Goal: Check status: Check status

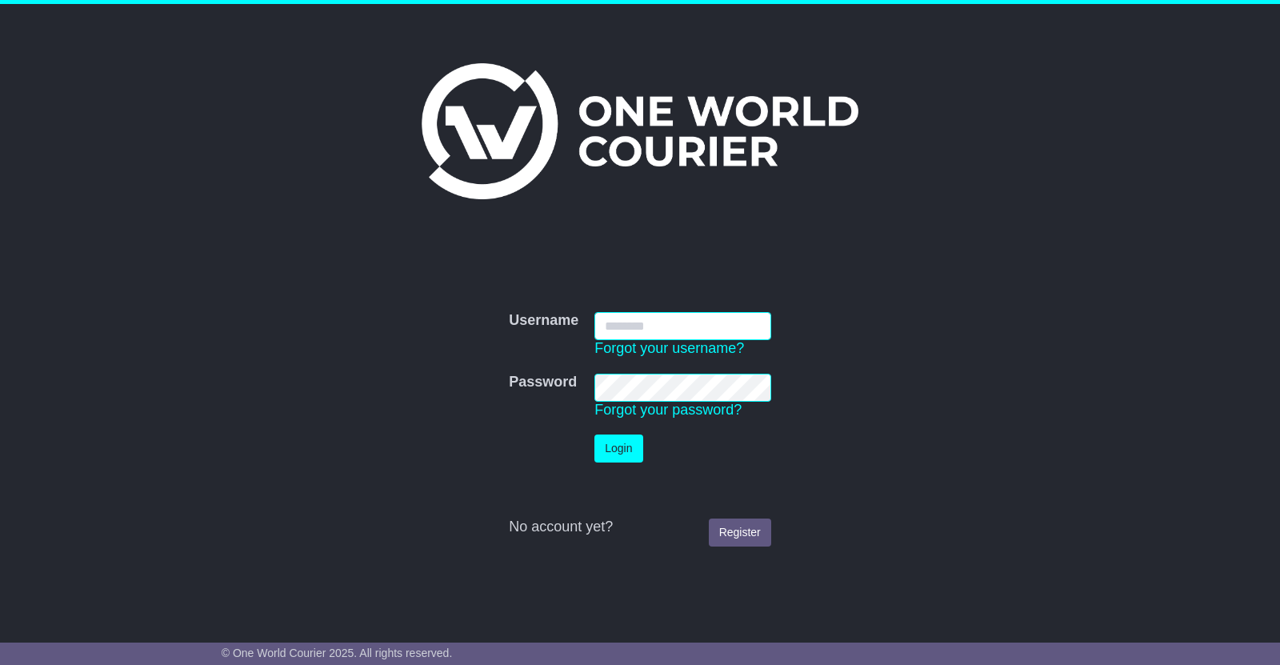
type input "**********"
click at [626, 453] on button "Login" at bounding box center [618, 448] width 48 height 28
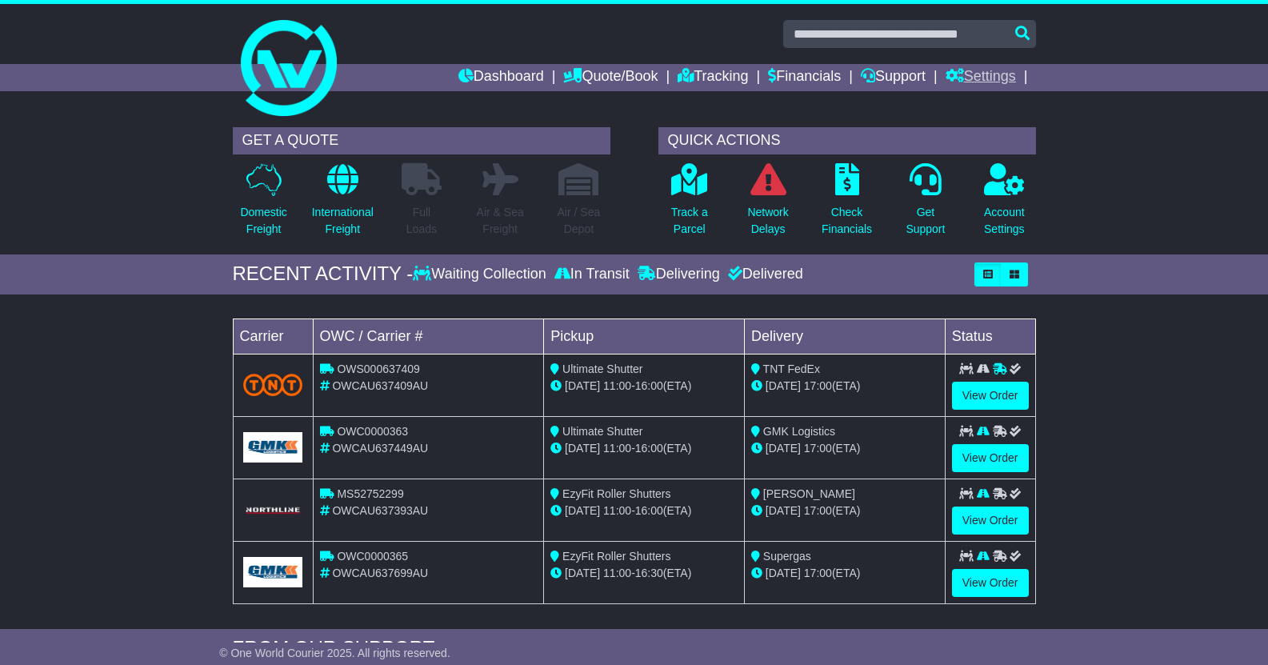
click at [986, 79] on link "Settings" at bounding box center [980, 77] width 70 height 27
click at [906, 78] on link "Support" at bounding box center [893, 77] width 65 height 27
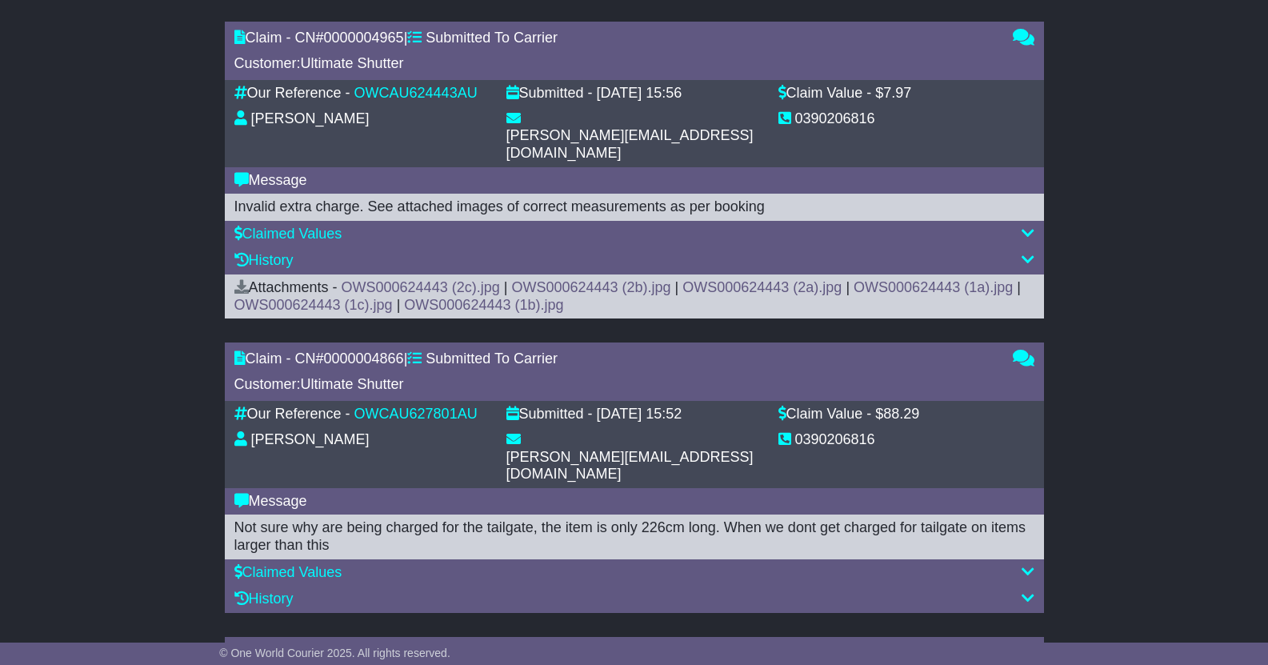
scroll to position [2140, 0]
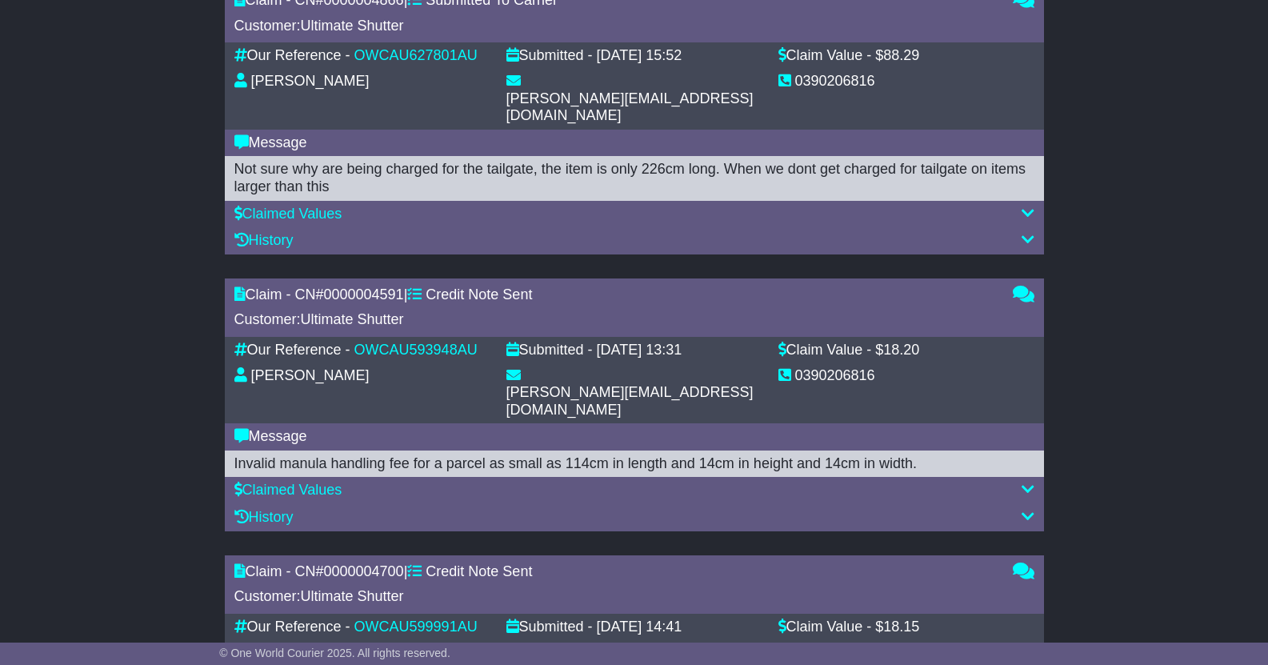
drag, startPoint x: 1052, startPoint y: 242, endPoint x: 1047, endPoint y: 613, distance: 370.3
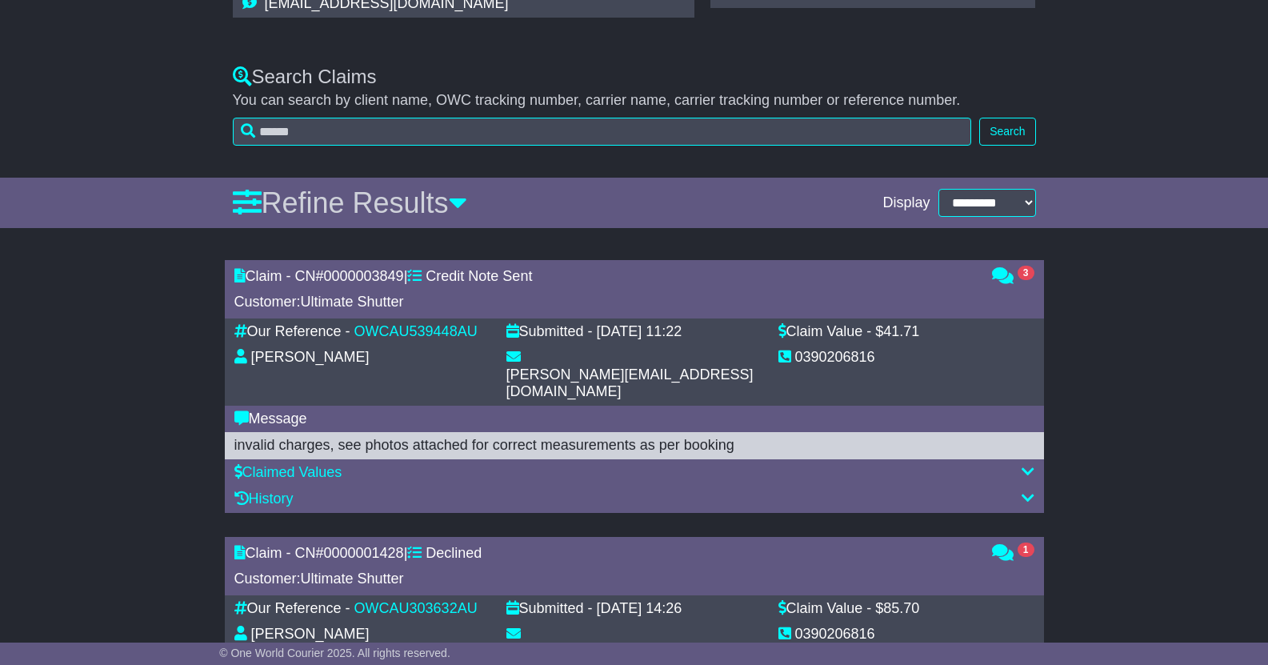
scroll to position [0, 0]
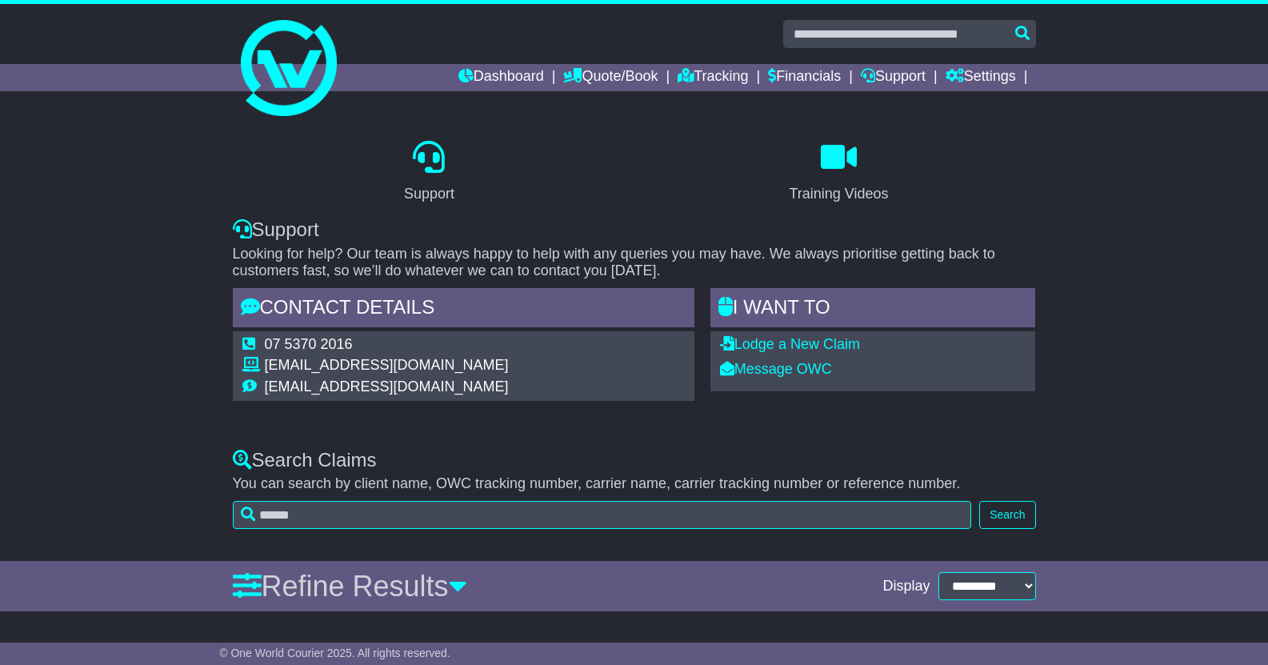
drag, startPoint x: 1103, startPoint y: 555, endPoint x: 1001, endPoint y: -77, distance: 640.0
click at [993, 74] on link "Settings" at bounding box center [980, 77] width 70 height 27
click at [981, 102] on link "Settings" at bounding box center [1009, 105] width 126 height 18
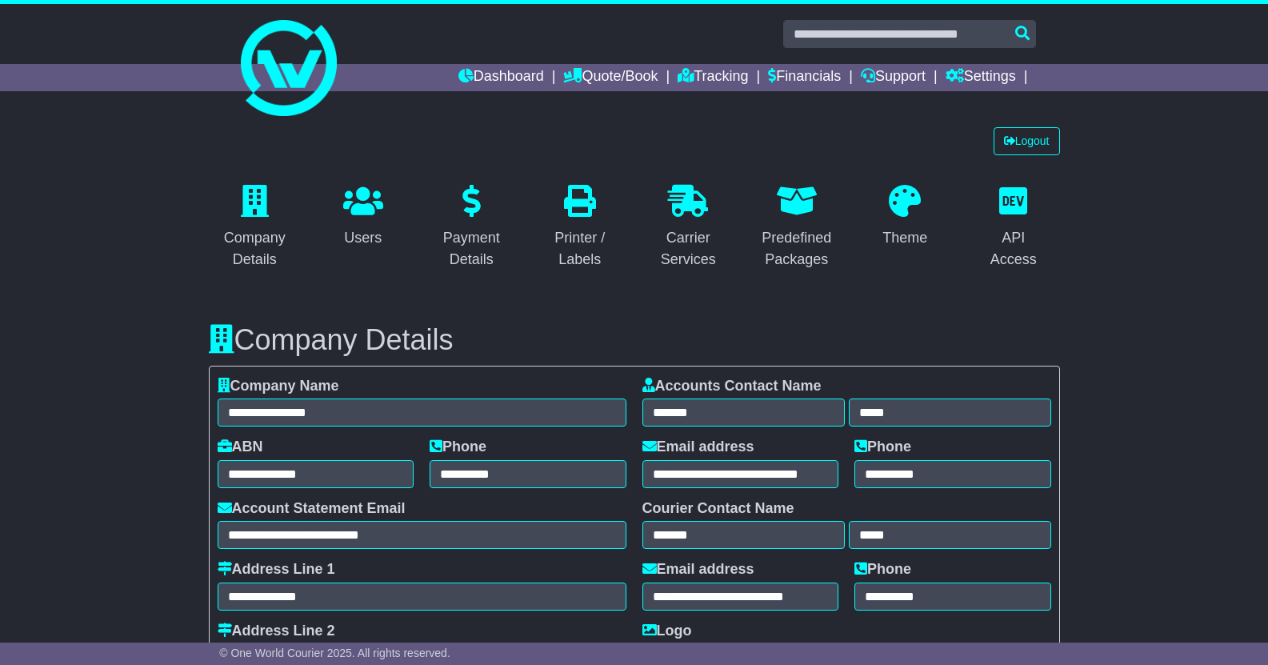
select select "**********"
select select "**"
click at [1025, 243] on div "API Access" at bounding box center [1013, 248] width 72 height 43
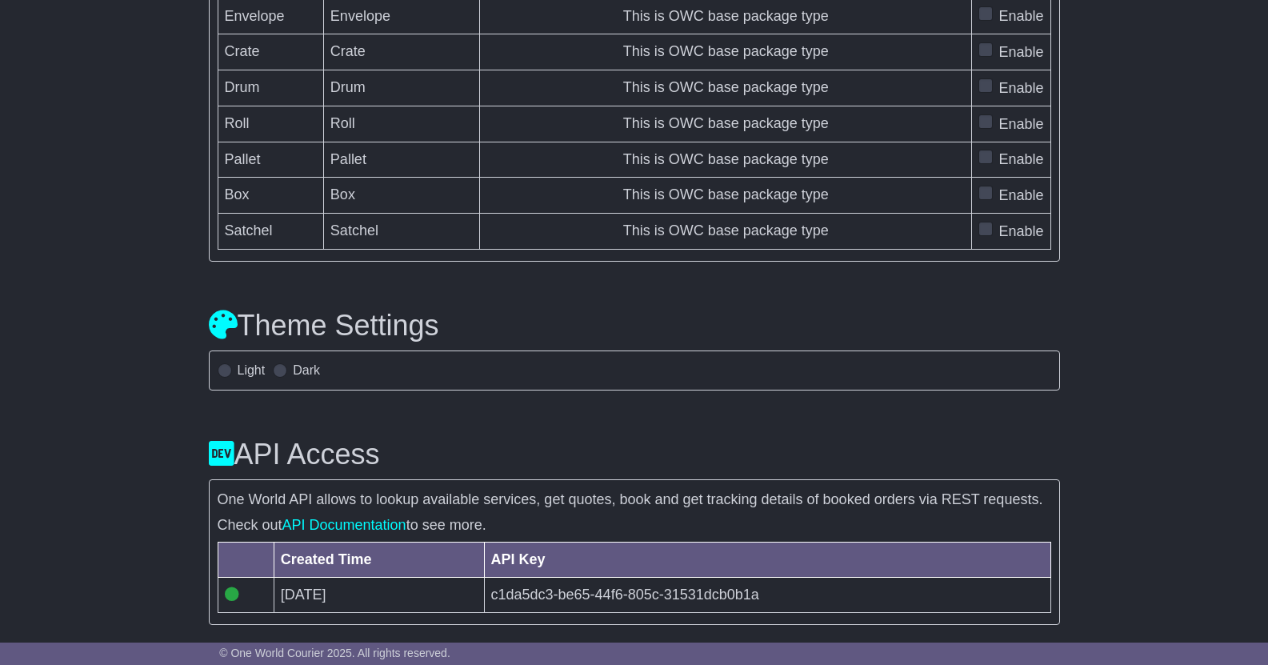
scroll to position [4991, 0]
click at [355, 529] on link "API Documentation" at bounding box center [344, 525] width 124 height 16
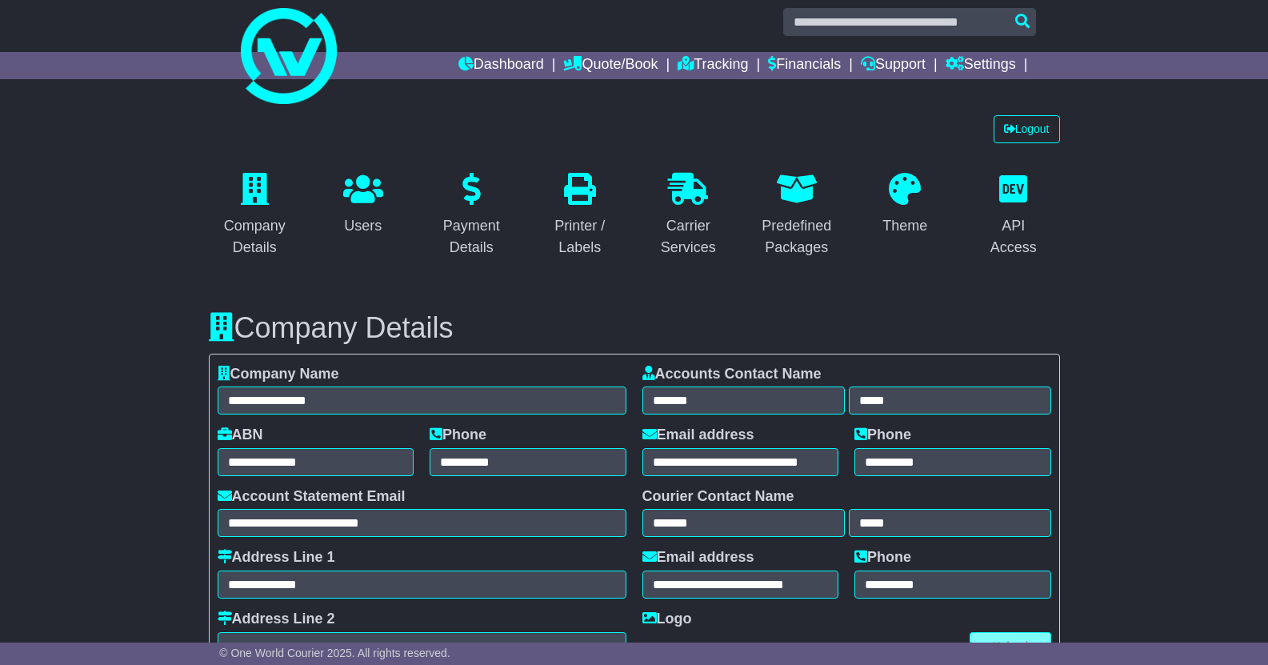
scroll to position [0, 0]
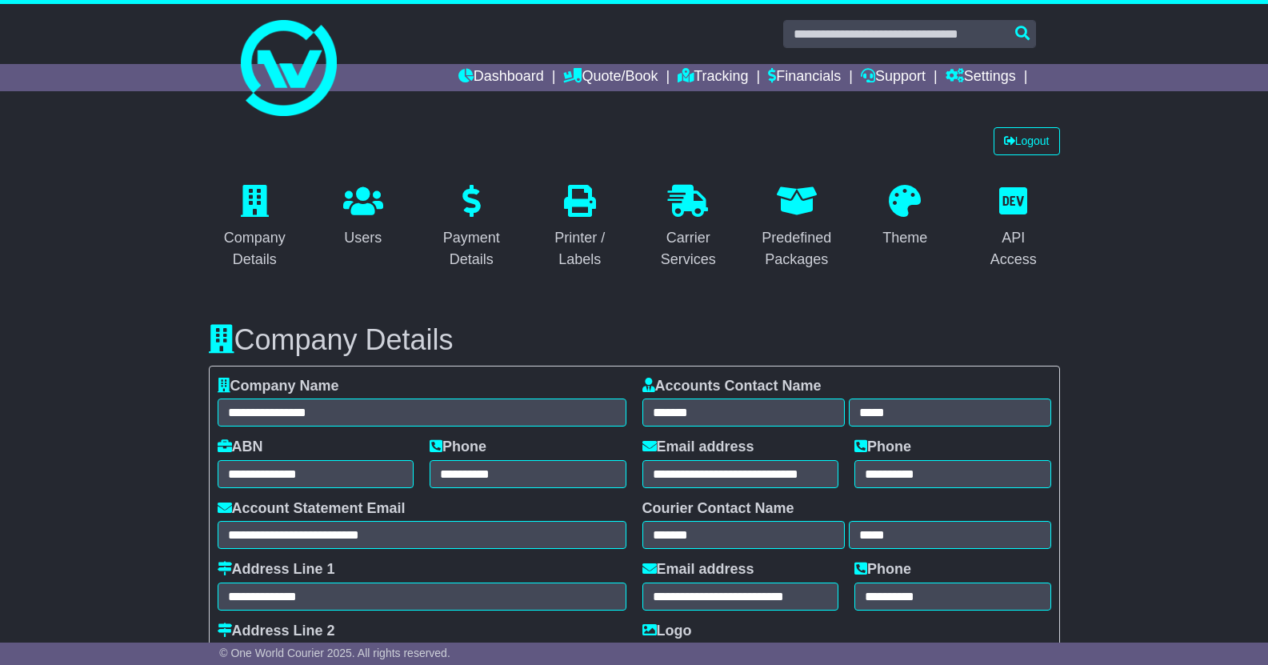
drag, startPoint x: 1097, startPoint y: 370, endPoint x: 932, endPoint y: 162, distance: 265.3
click at [705, 76] on link "Tracking" at bounding box center [712, 77] width 70 height 27
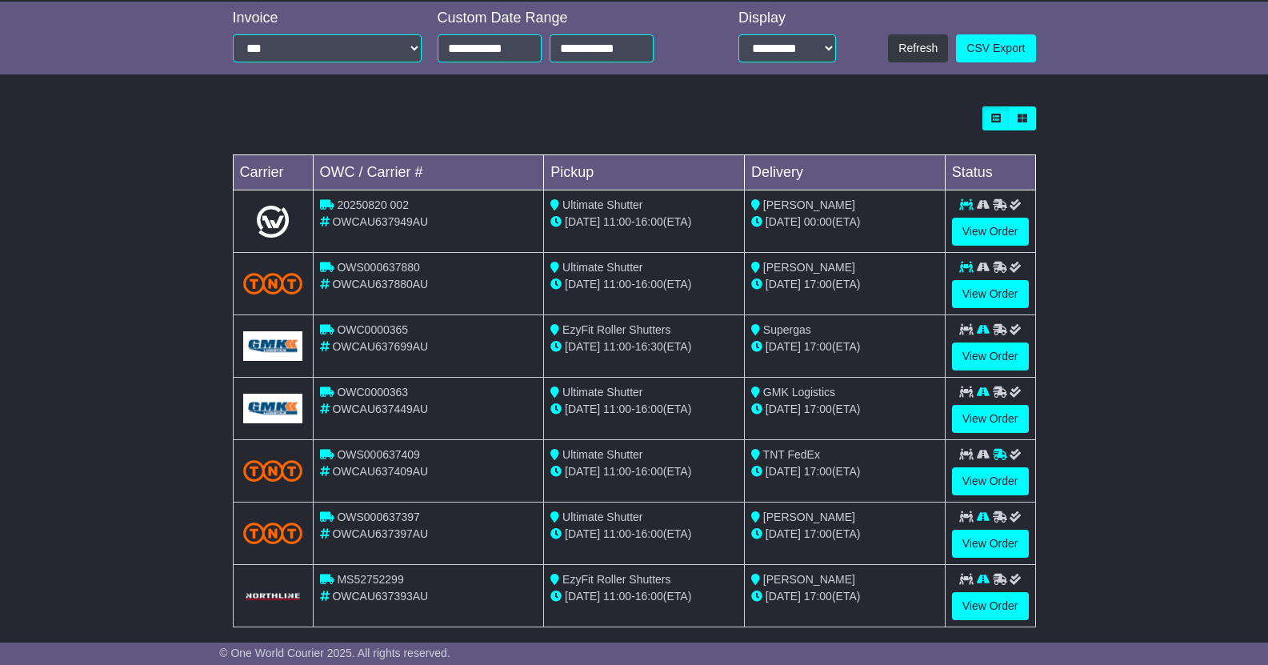
scroll to position [385, 0]
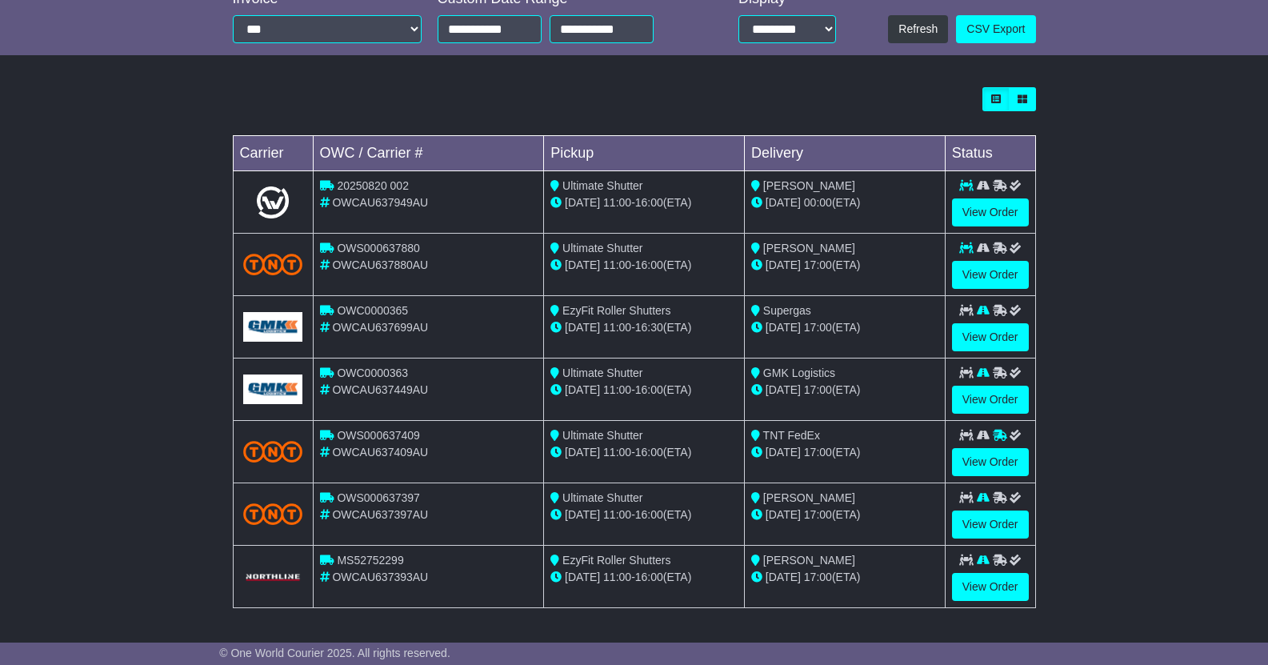
click at [374, 310] on span "OWC0000365" at bounding box center [372, 310] width 71 height 13
copy span "OWC0000365"
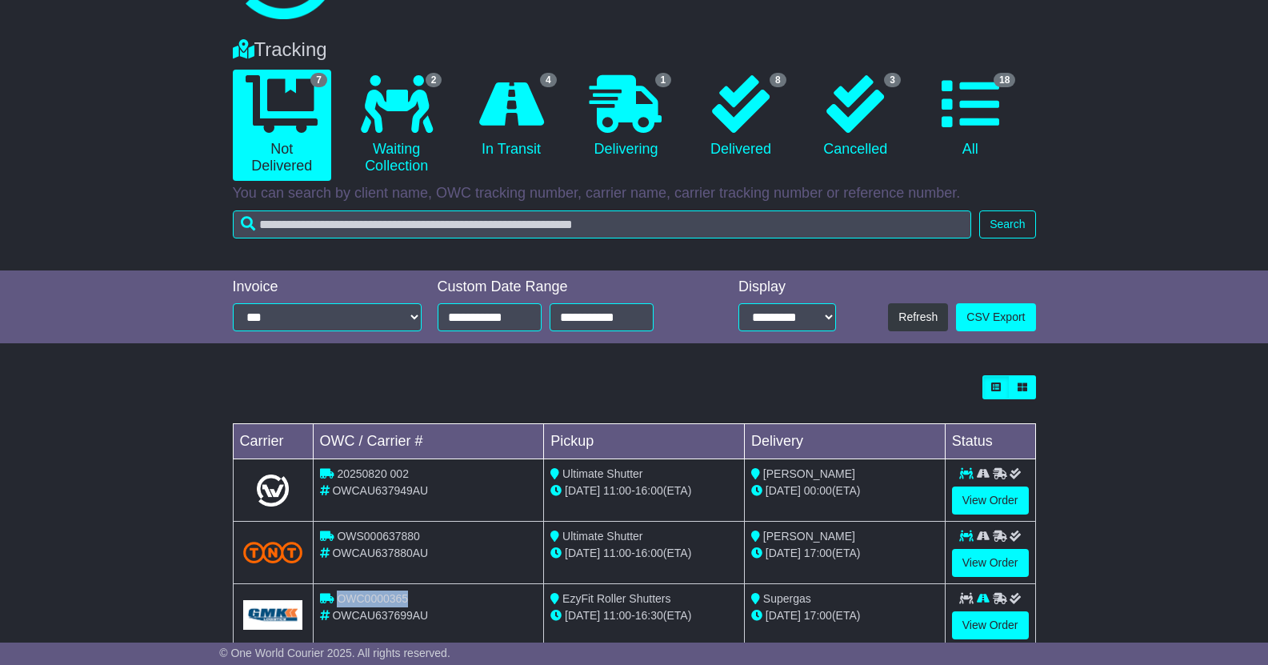
scroll to position [240, 0]
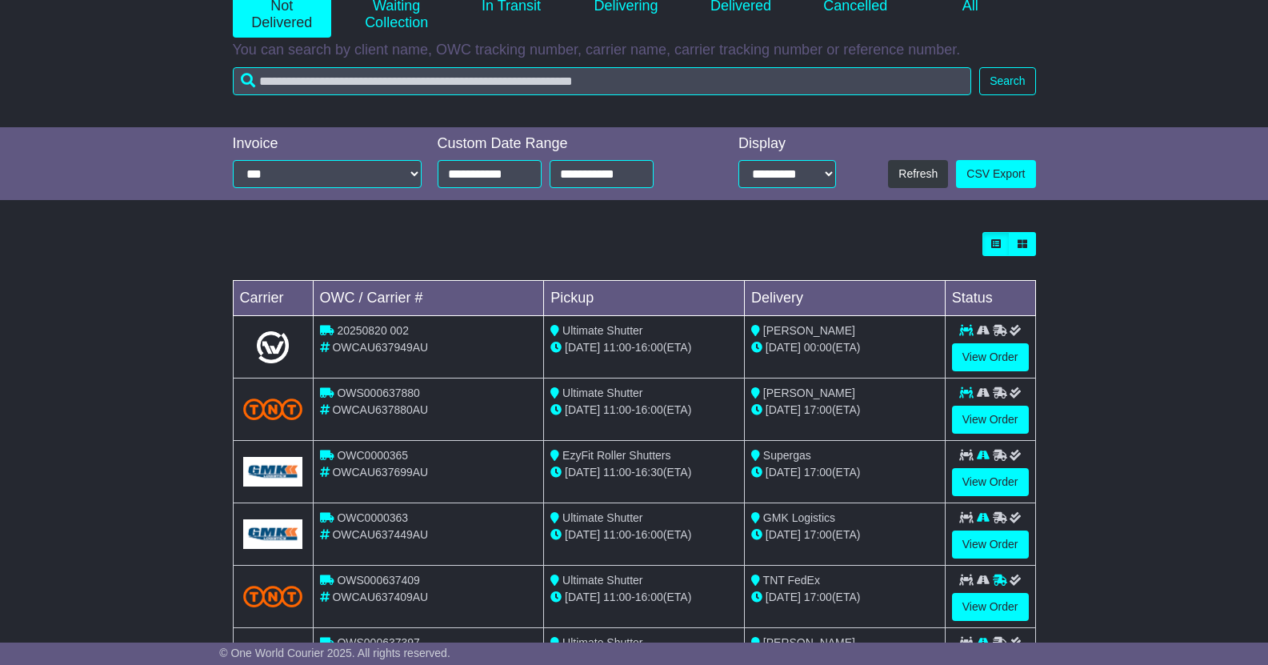
click at [376, 477] on span "OWCAU637699AU" at bounding box center [380, 471] width 96 height 13
click at [377, 469] on span "OWCAU637699AU" at bounding box center [380, 471] width 96 height 13
copy span "OWCAU637699AU"
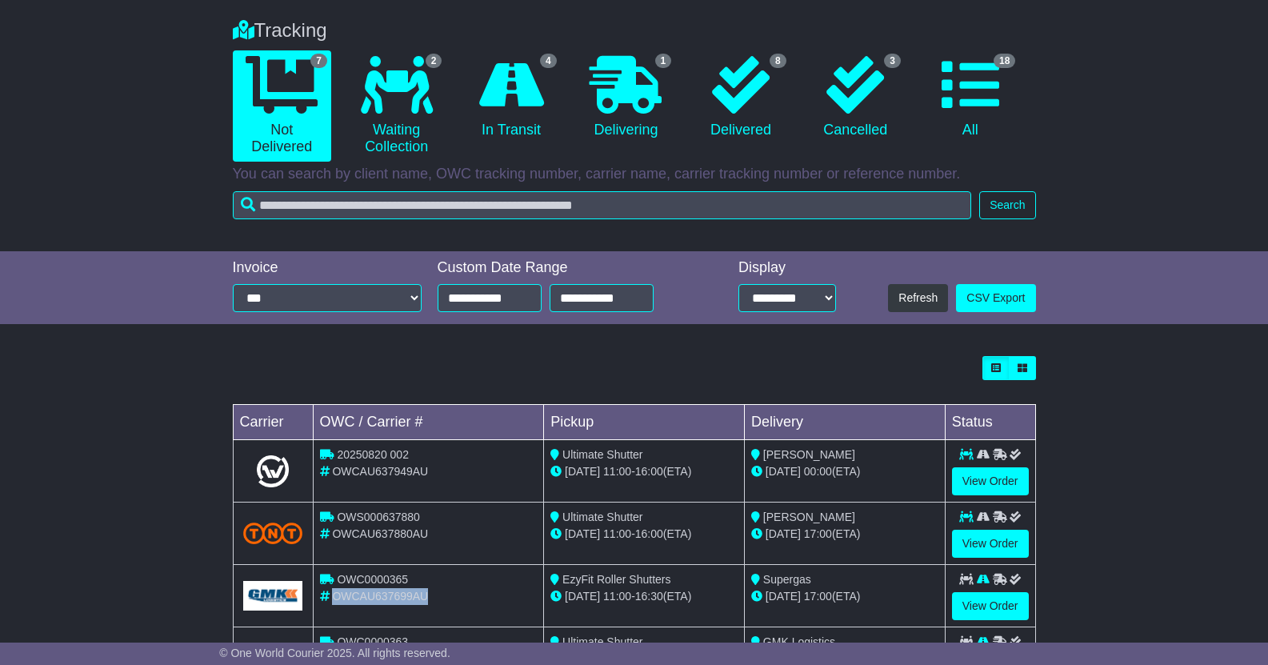
scroll to position [65, 0]
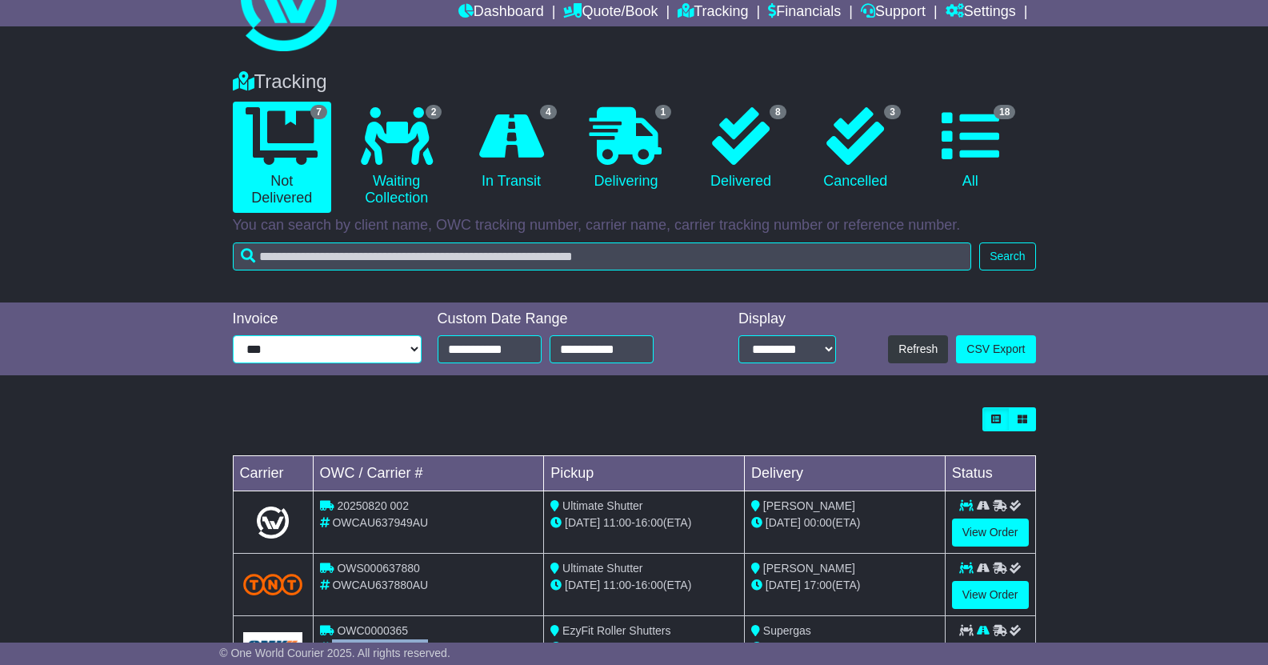
click at [394, 348] on select "**********" at bounding box center [327, 349] width 189 height 28
click at [397, 344] on select "**********" at bounding box center [327, 349] width 189 height 28
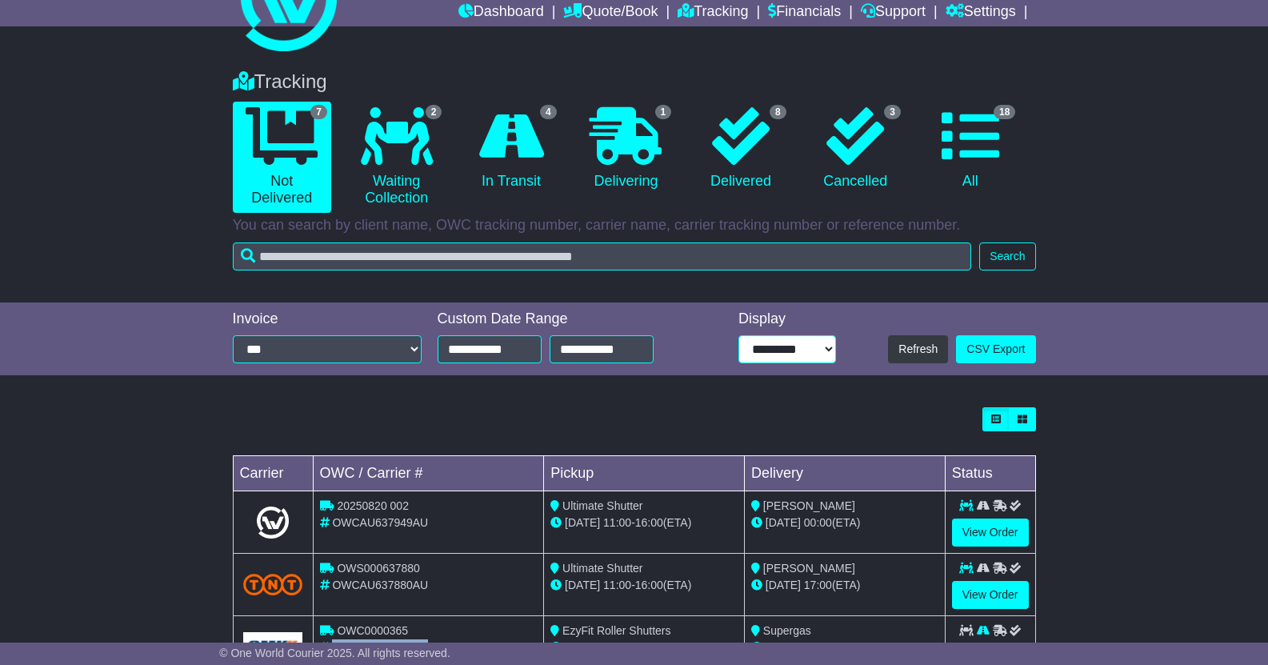
click at [789, 359] on select "**********" at bounding box center [787, 349] width 98 height 28
select select "**"
click at [738, 335] on select "**********" at bounding box center [787, 349] width 98 height 28
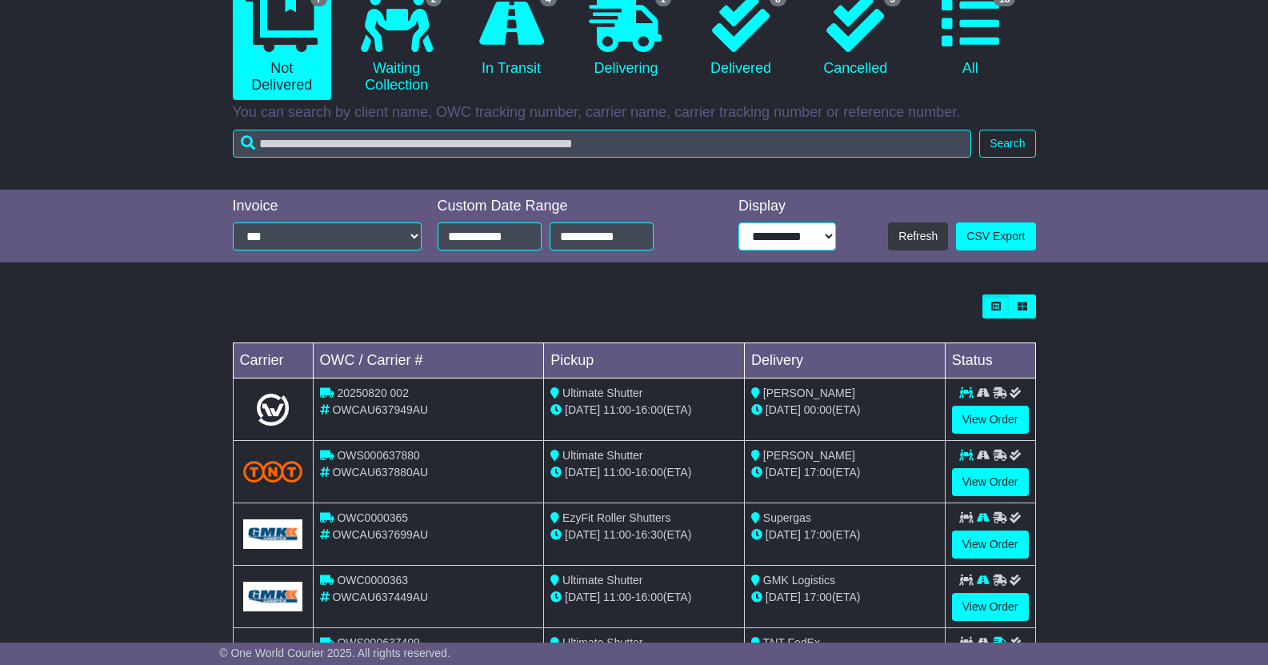
scroll to position [225, 0]
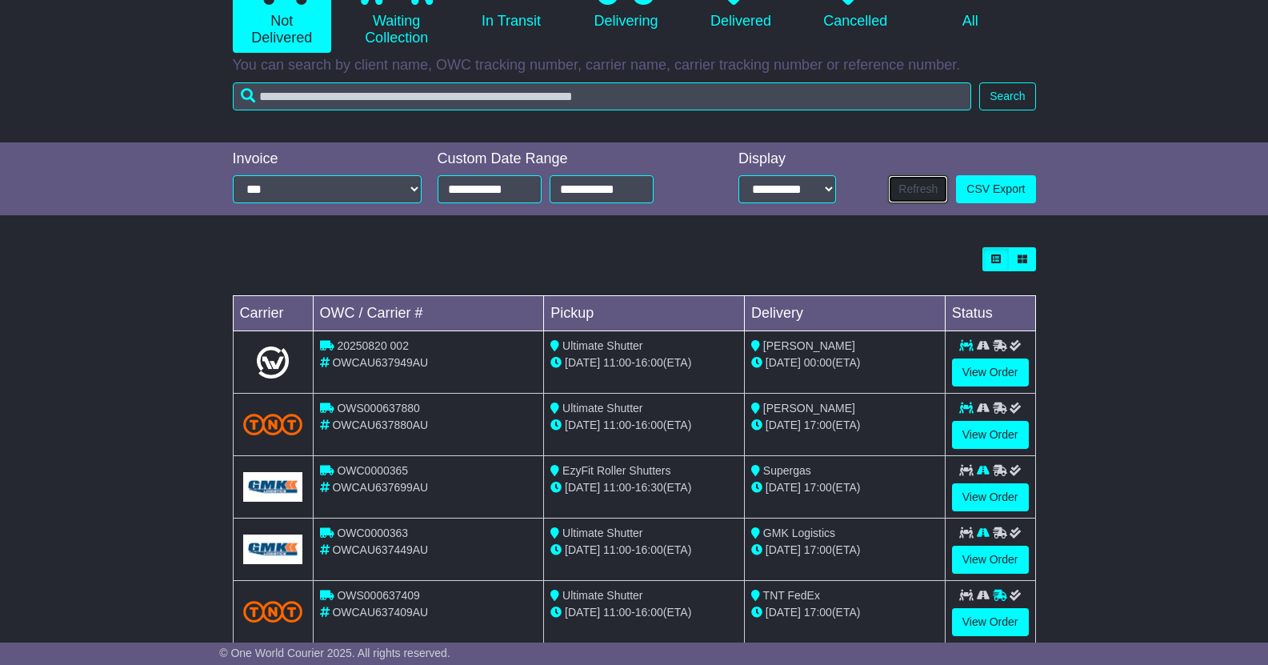
click at [918, 189] on button "Refresh" at bounding box center [918, 189] width 60 height 28
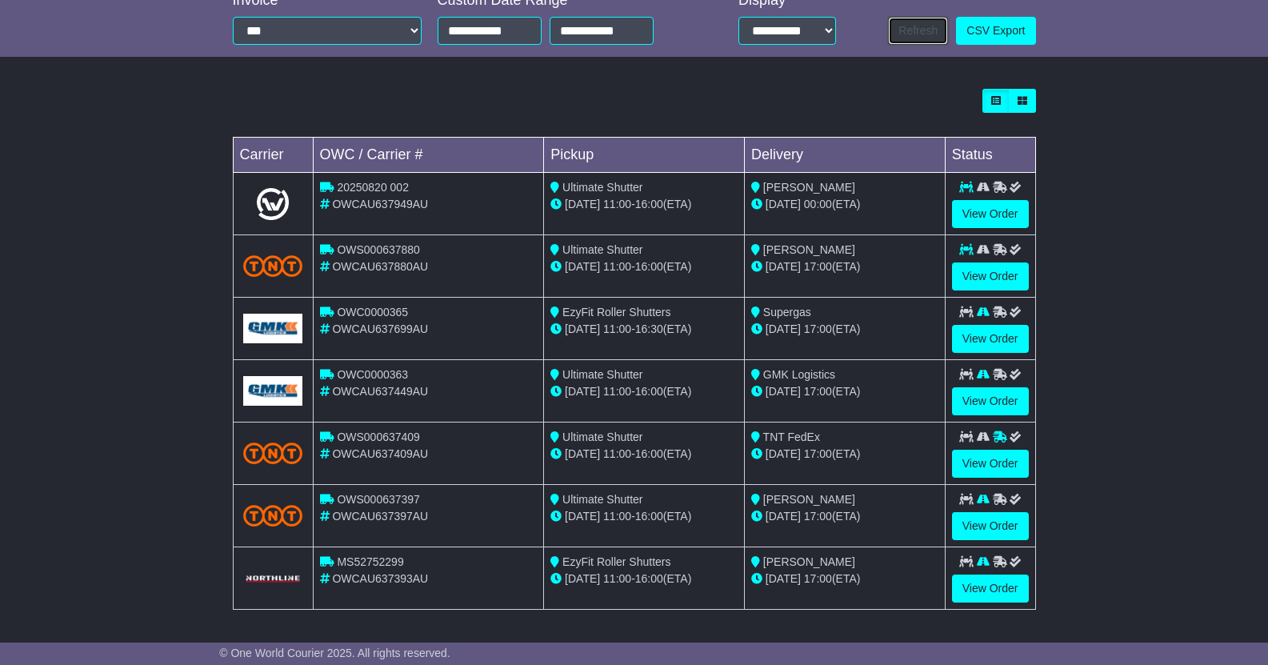
scroll to position [385, 0]
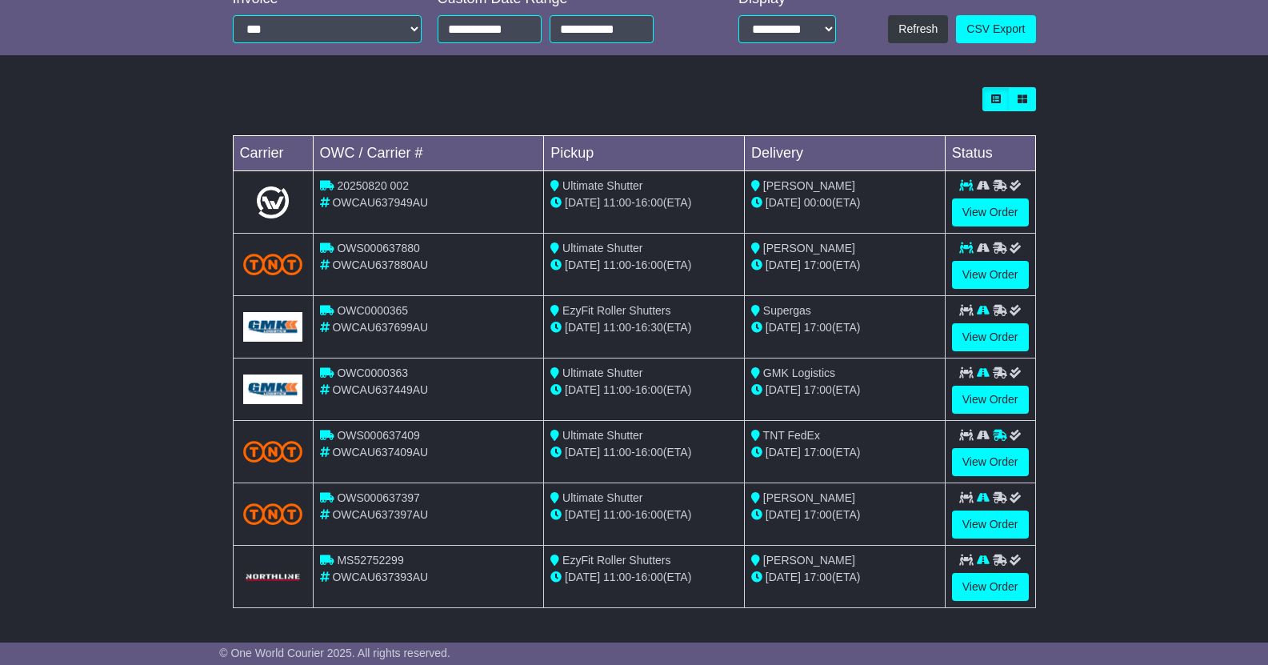
click at [398, 451] on span "OWCAU637409AU" at bounding box center [380, 451] width 96 height 13
copy span "OWCAU637409AU"
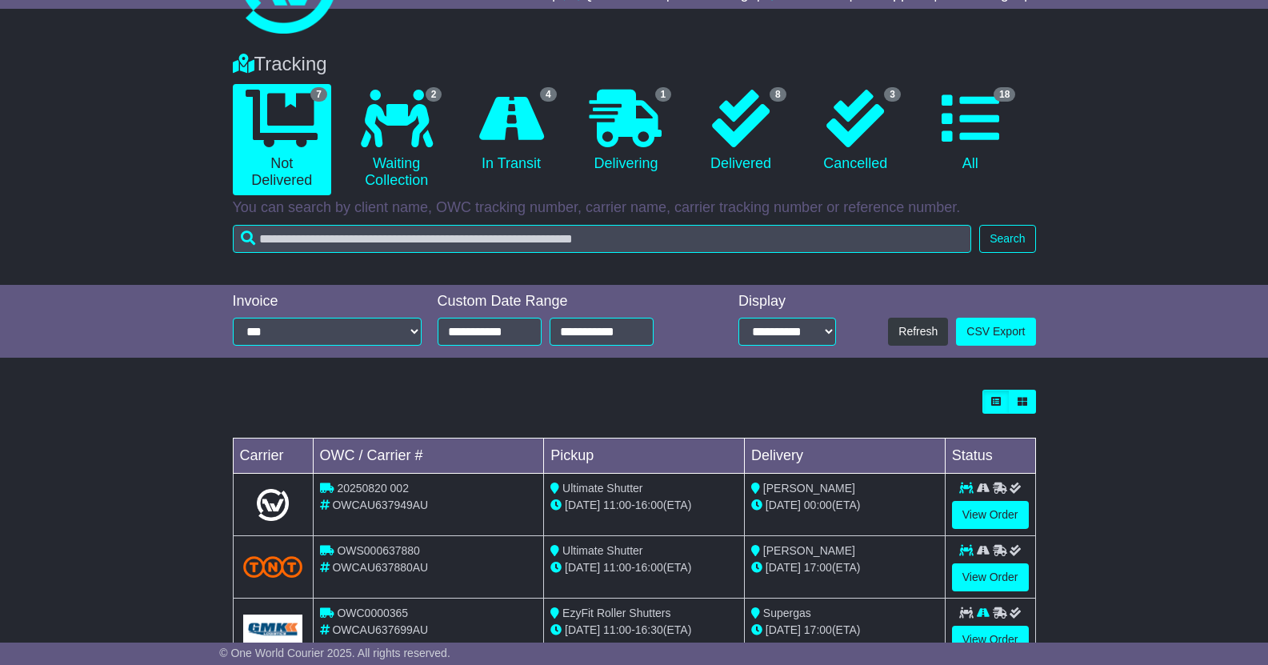
scroll to position [65, 0]
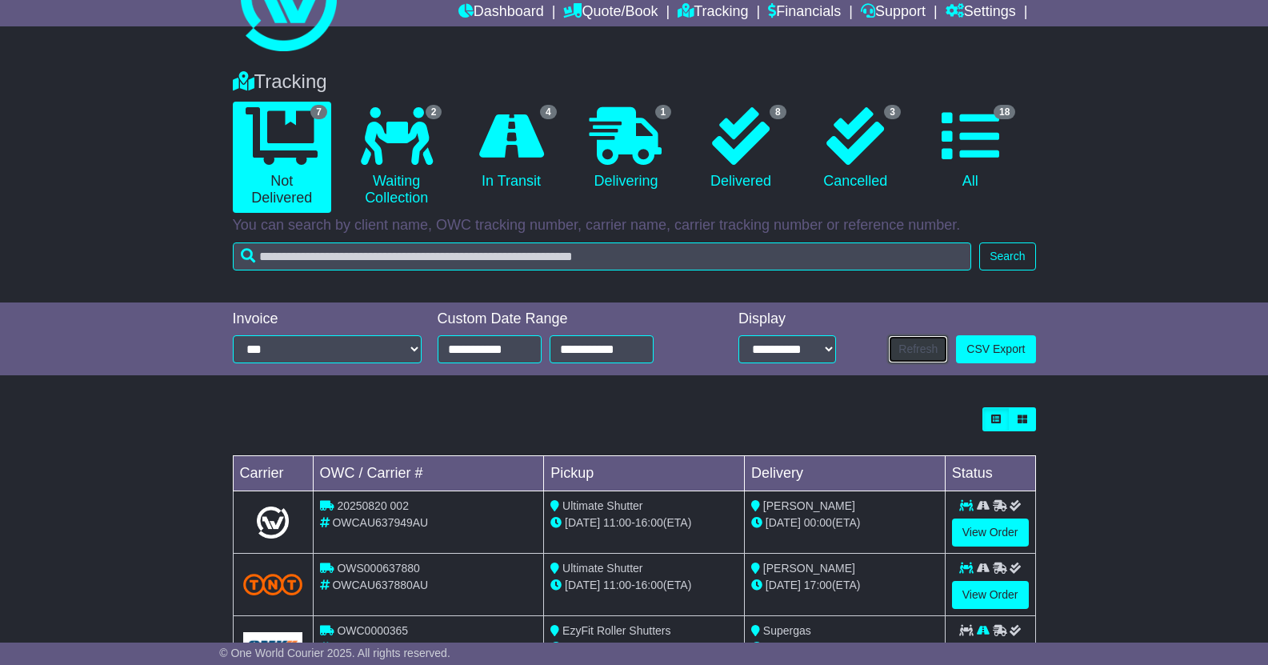
click at [912, 346] on button "Refresh" at bounding box center [918, 349] width 60 height 28
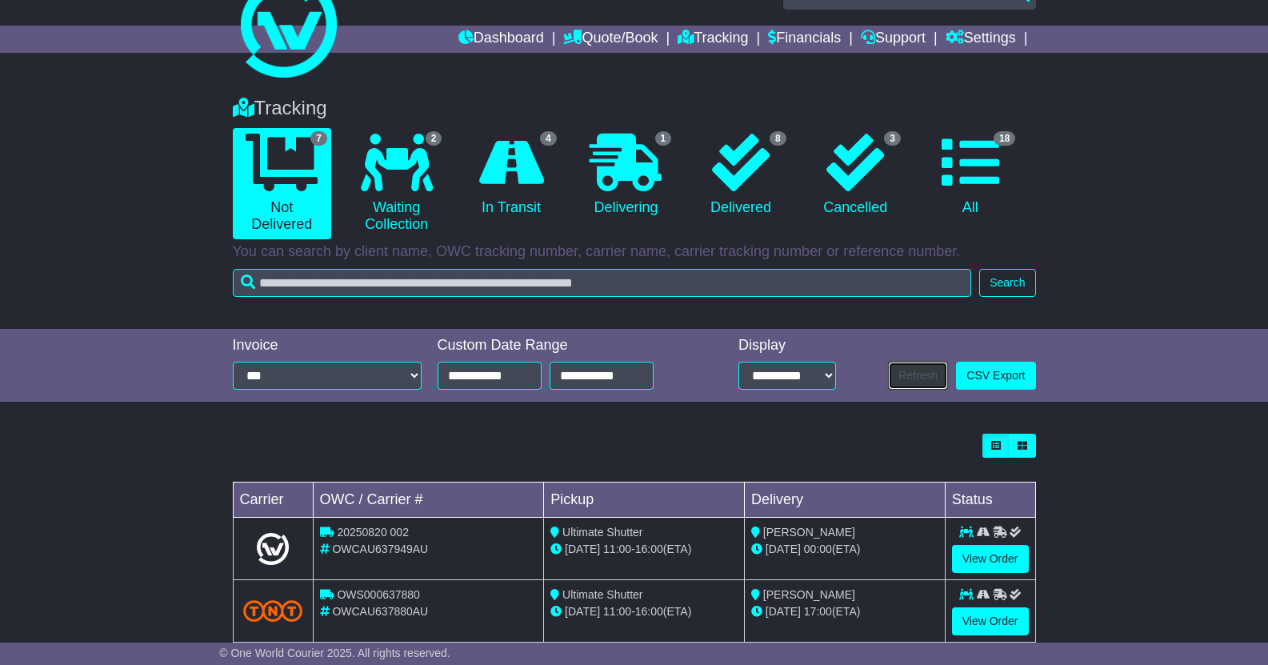
scroll to position [0, 0]
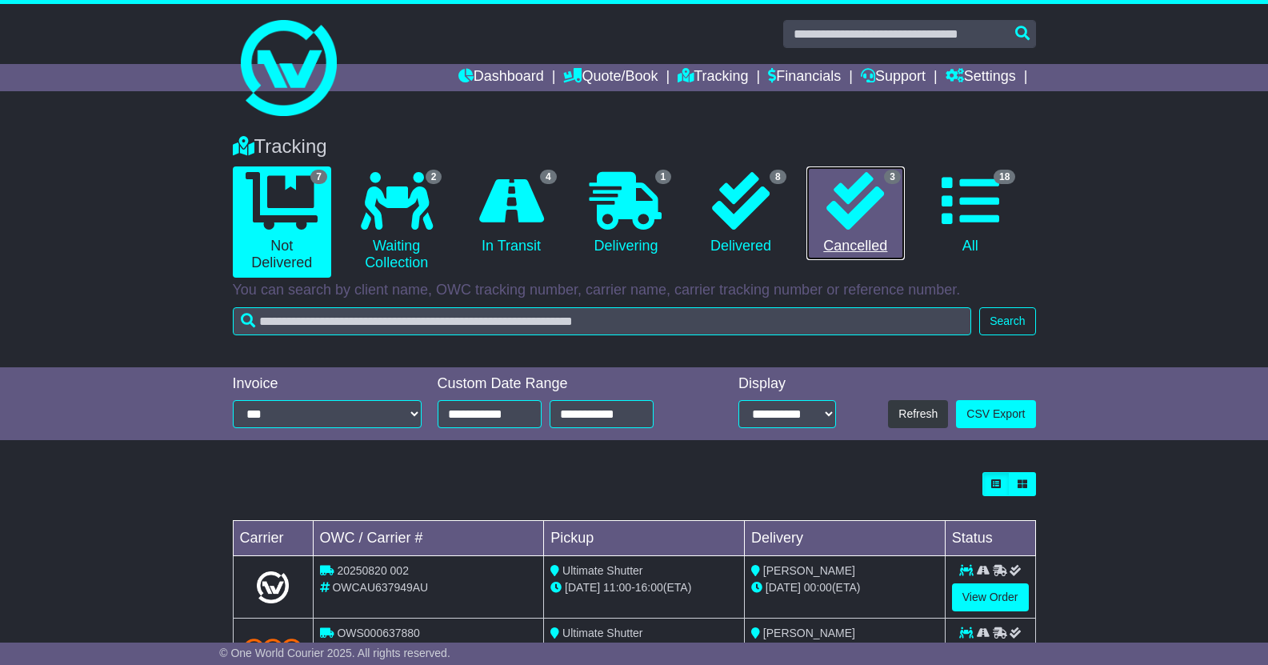
click at [860, 210] on icon at bounding box center [855, 201] width 58 height 58
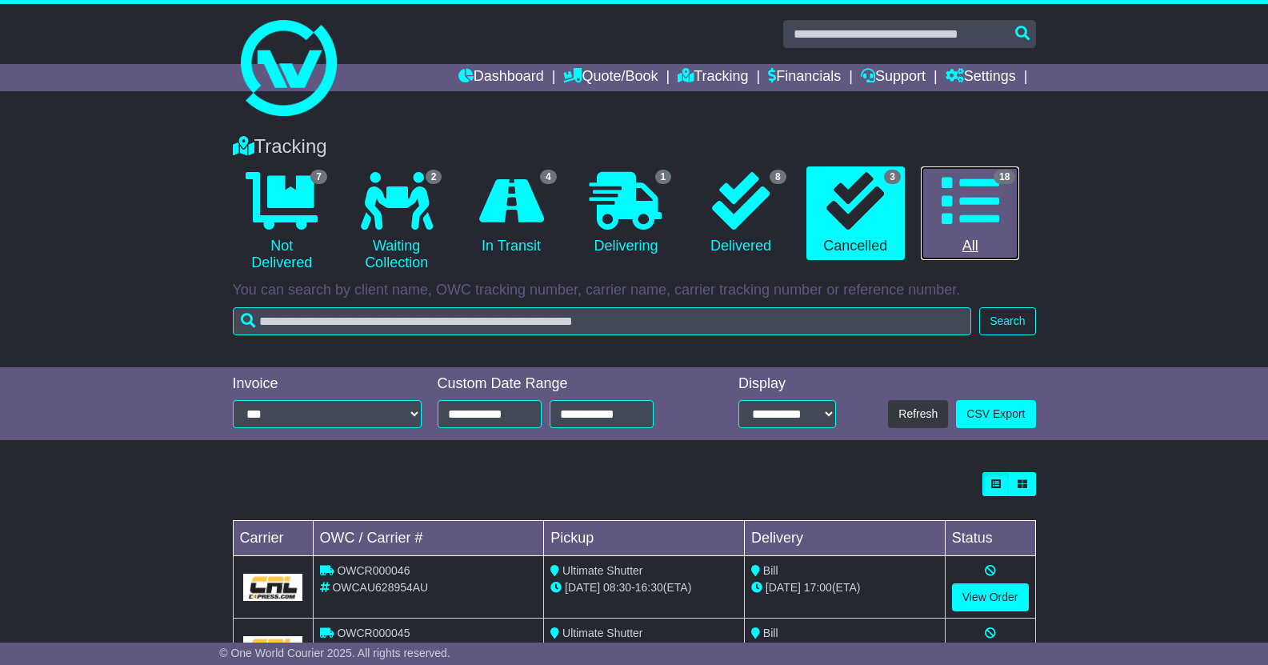
click at [972, 242] on link "18 All" at bounding box center [970, 213] width 98 height 94
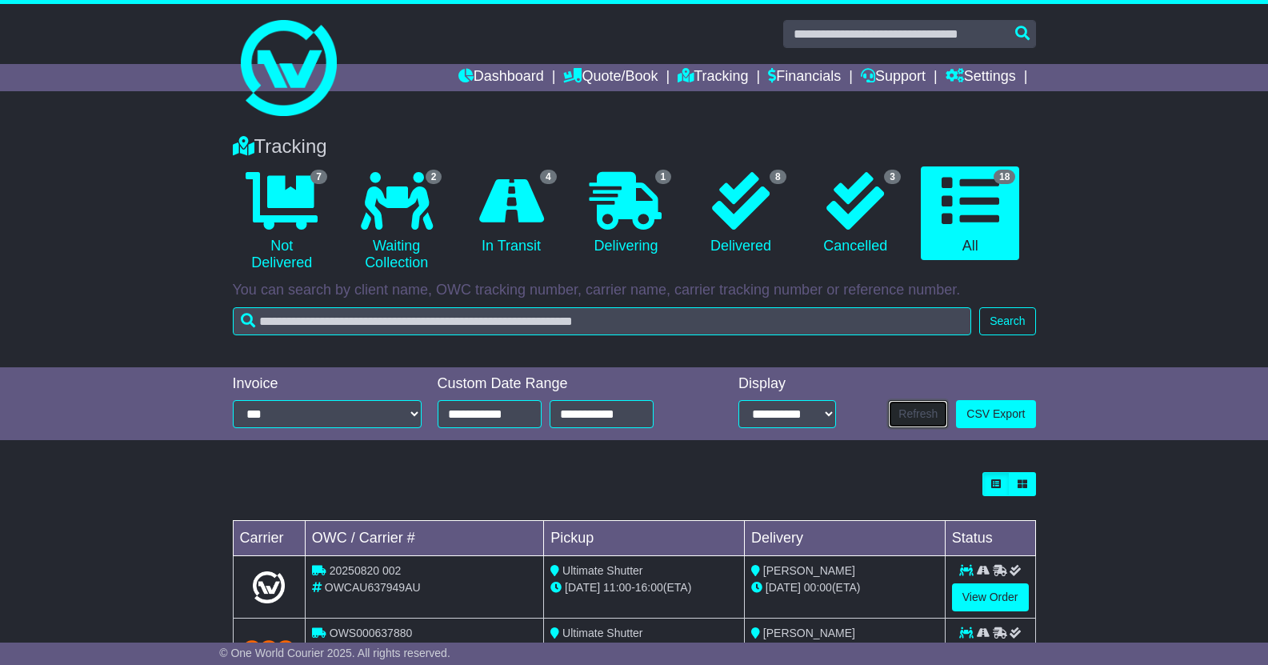
click at [928, 406] on button "Refresh" at bounding box center [918, 414] width 60 height 28
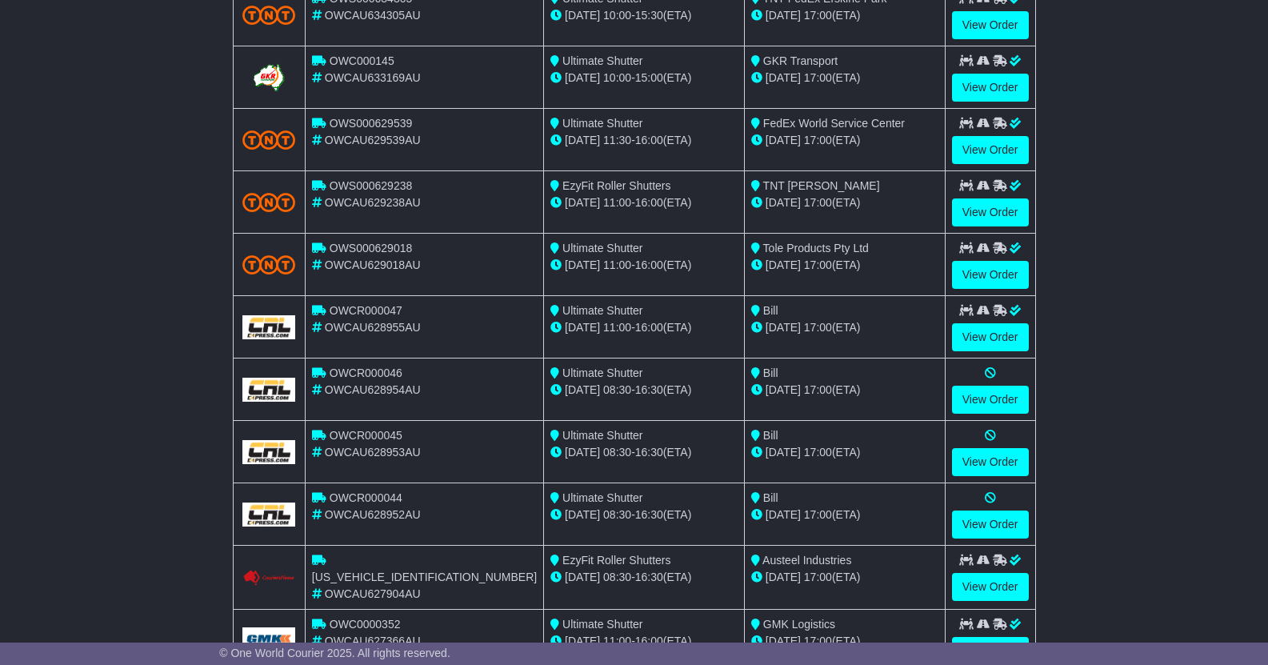
scroll to position [1040, 0]
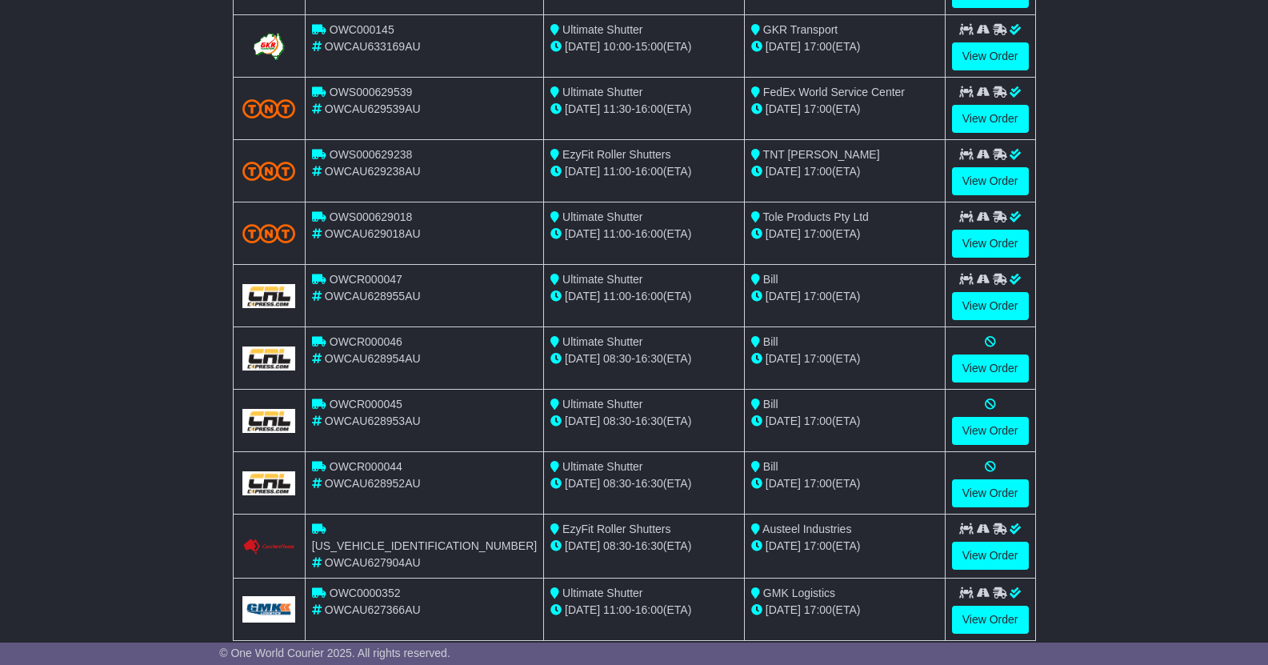
click at [388, 230] on span "OWCAU629018AU" at bounding box center [373, 233] width 96 height 13
copy span "OWCAU629018AU"
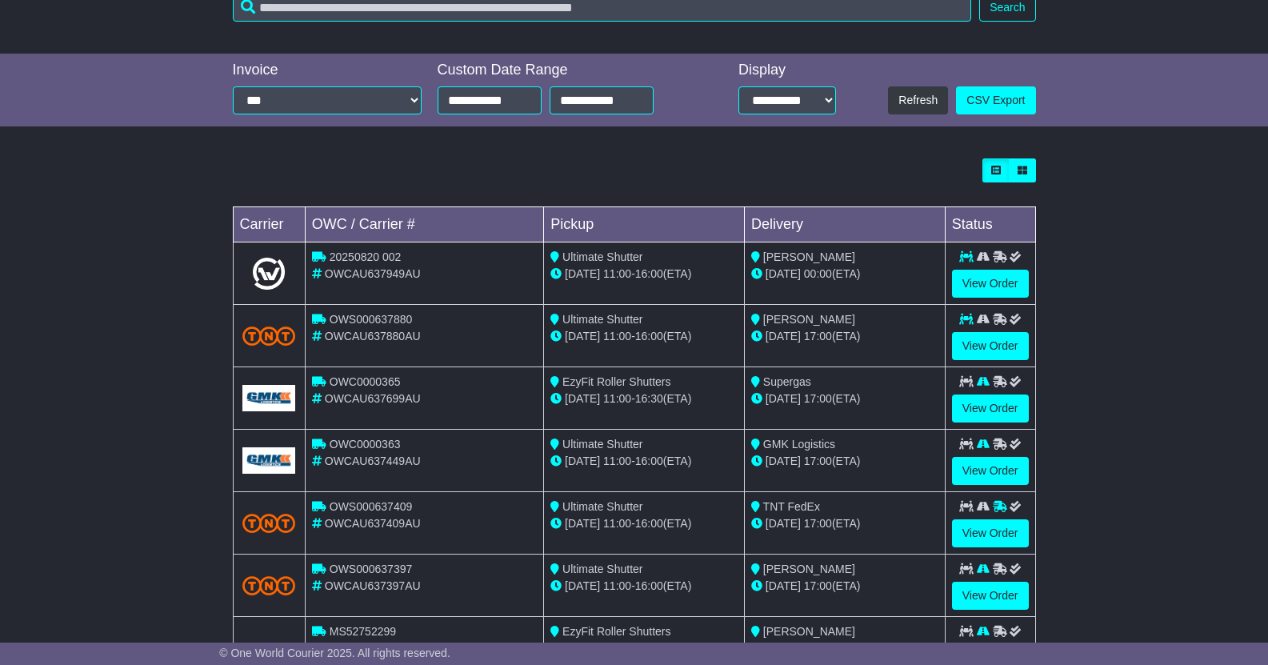
scroll to position [240, 0]
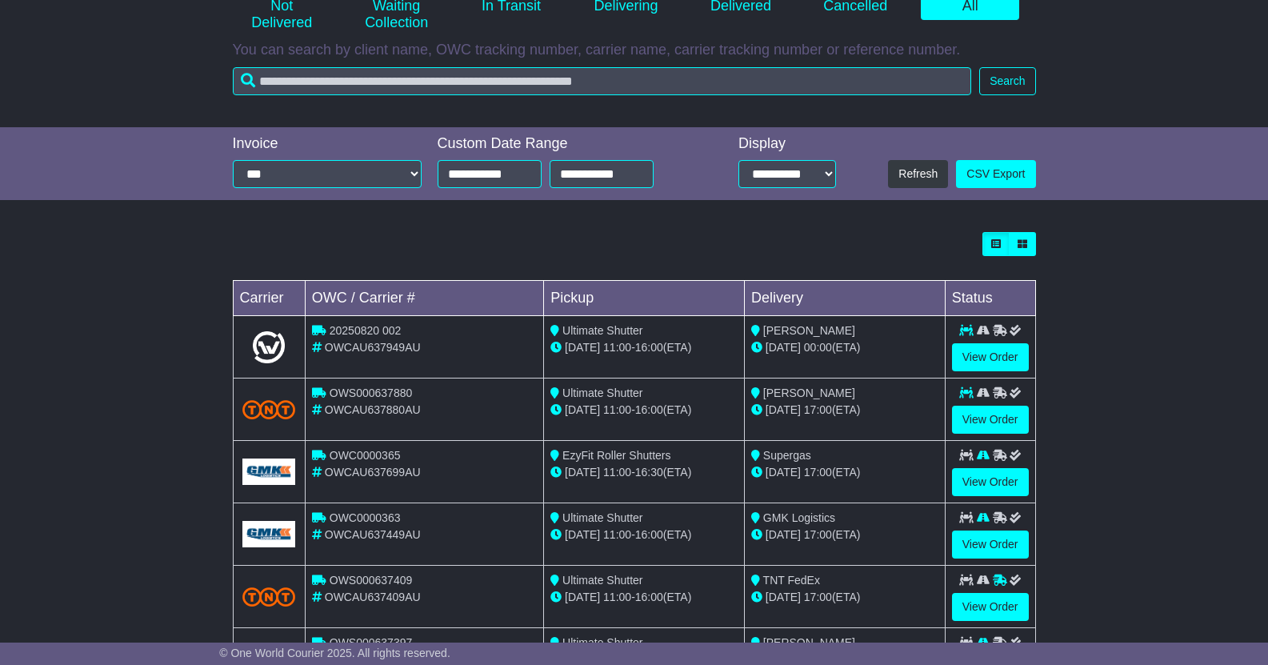
click at [881, 354] on div "27 Aug 00:00 (ETA)" at bounding box center [844, 347] width 187 height 17
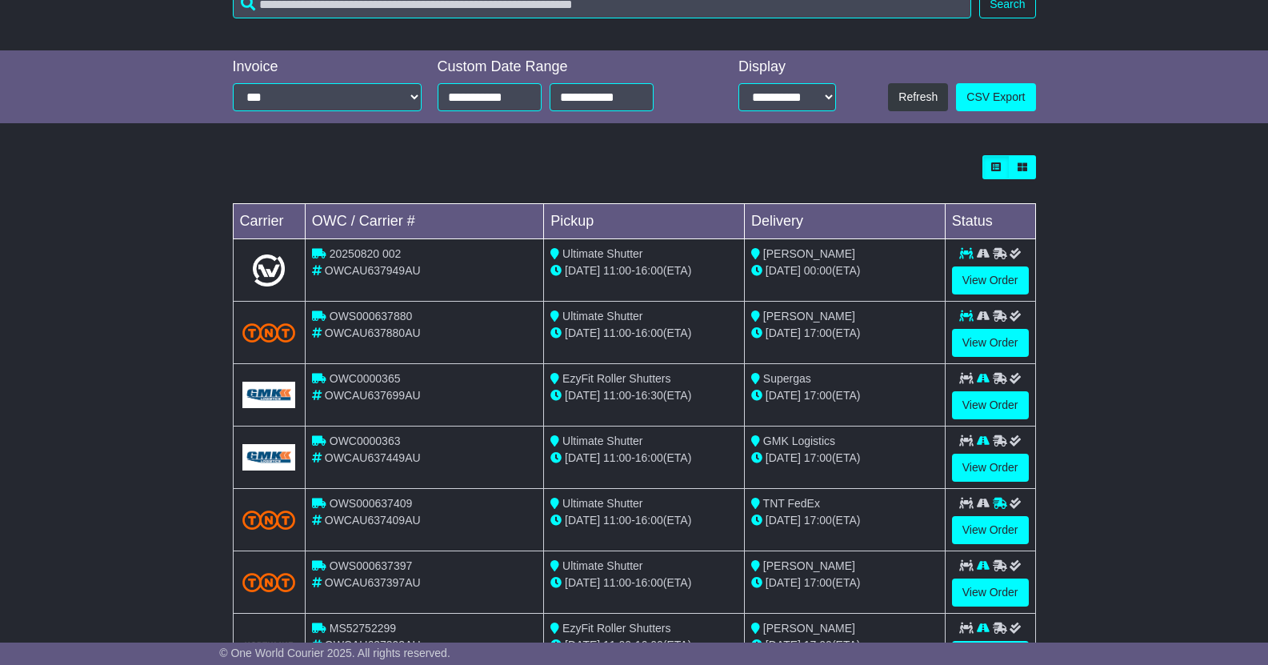
scroll to position [320, 0]
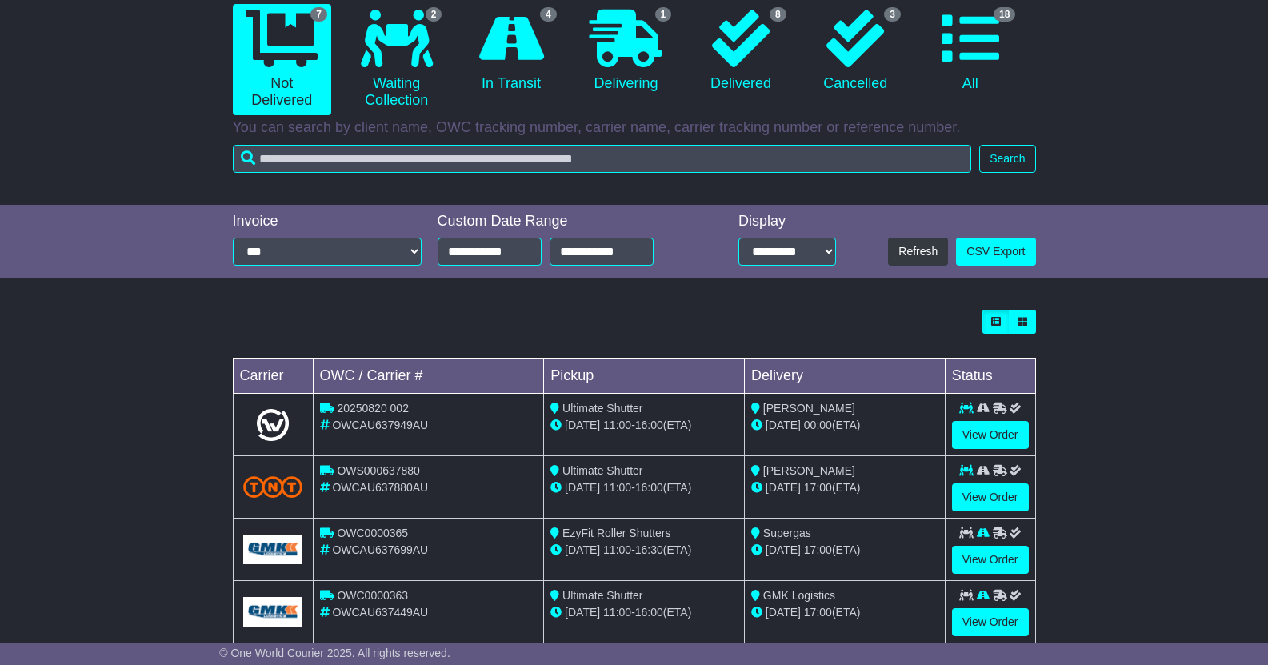
scroll to position [385, 0]
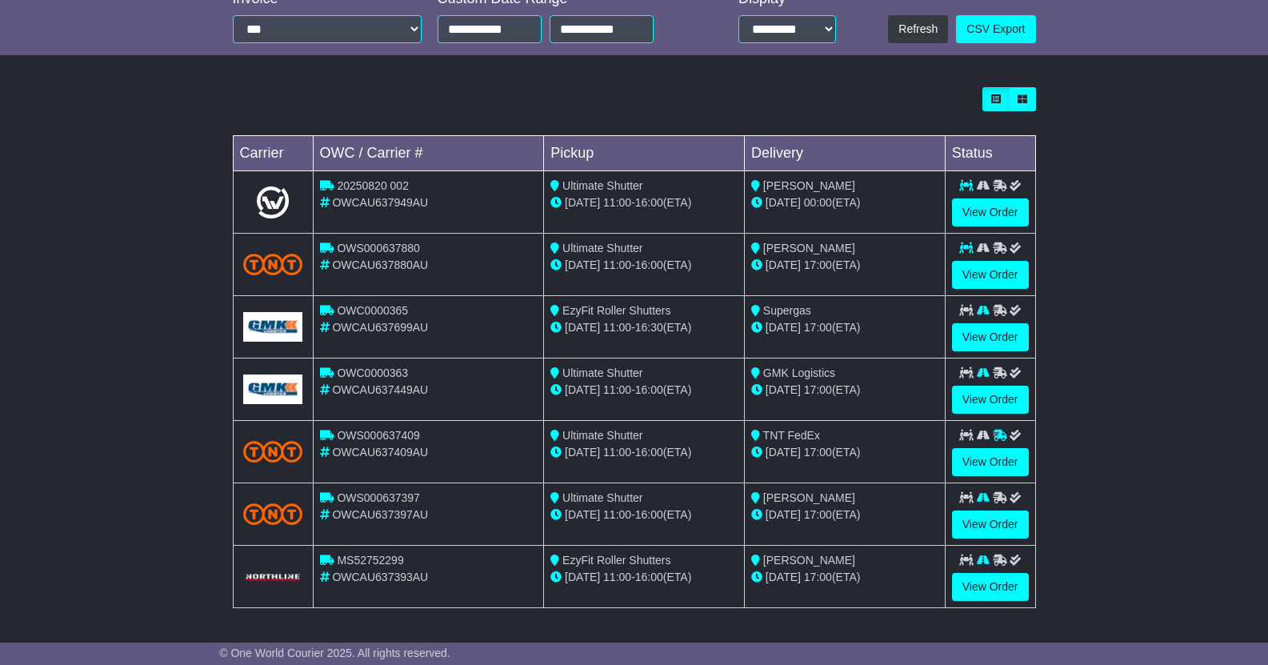
drag, startPoint x: 1161, startPoint y: 596, endPoint x: 1131, endPoint y: 676, distance: 85.6
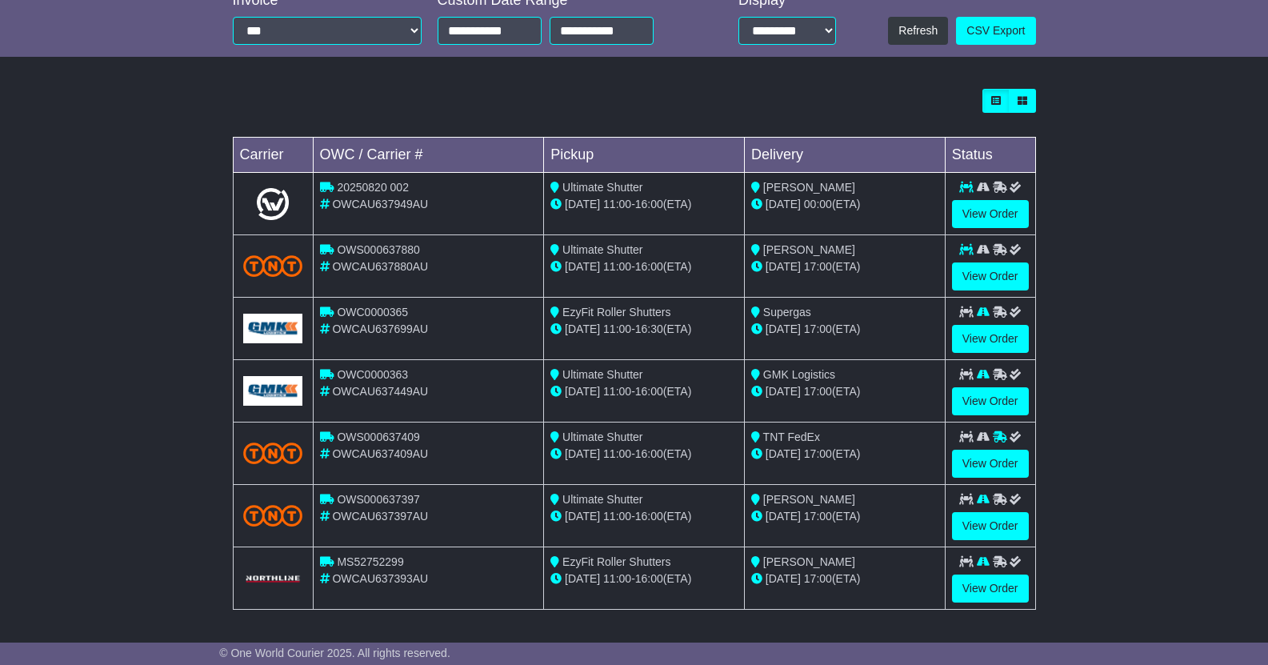
scroll to position [0, 0]
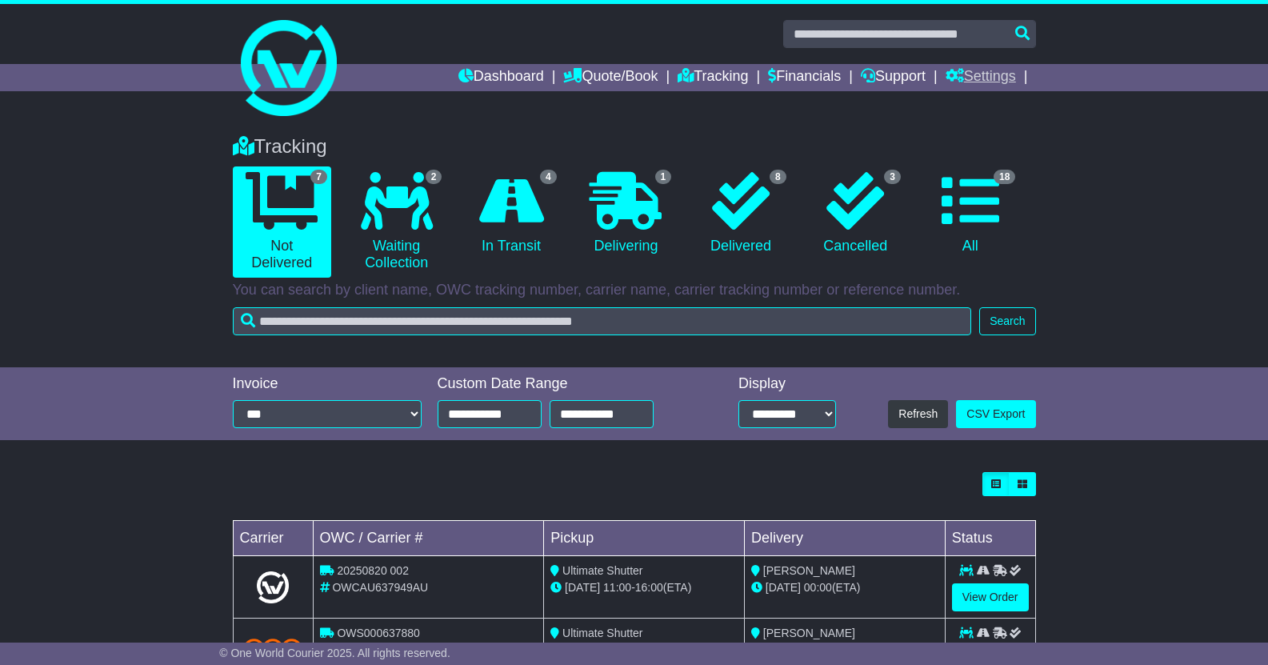
click at [986, 67] on link "Settings" at bounding box center [980, 77] width 70 height 27
click at [987, 102] on link "Settings" at bounding box center [1009, 105] width 126 height 18
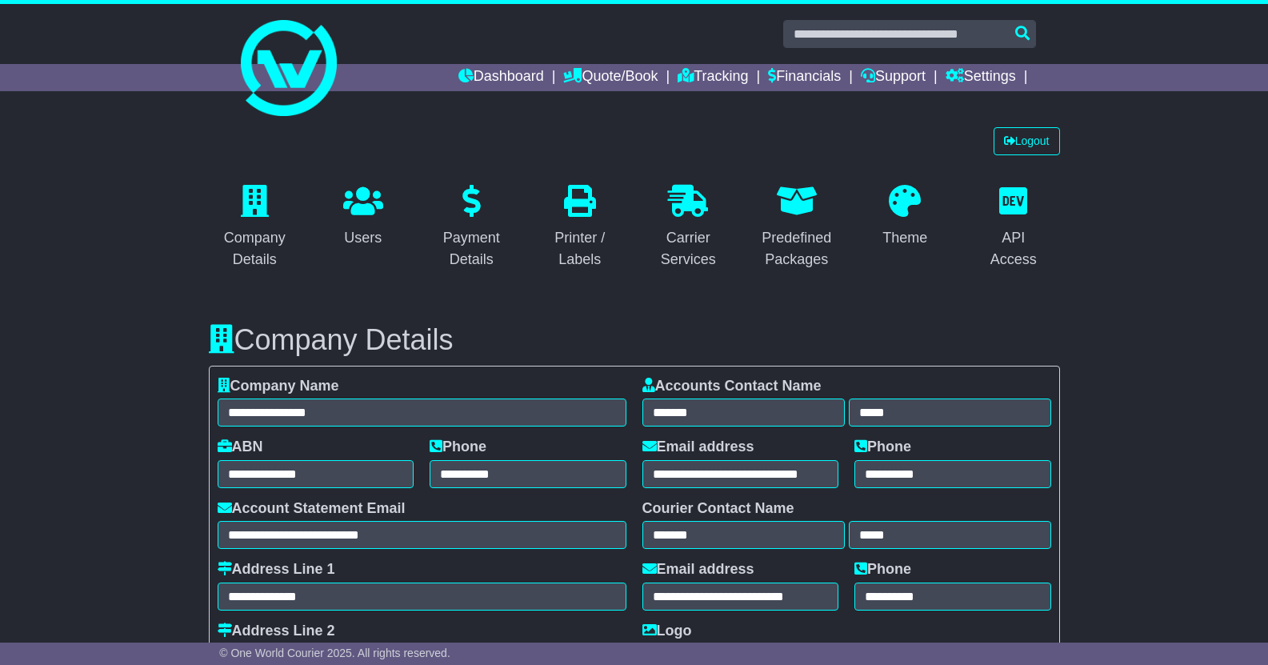
select select "**********"
select select "**"
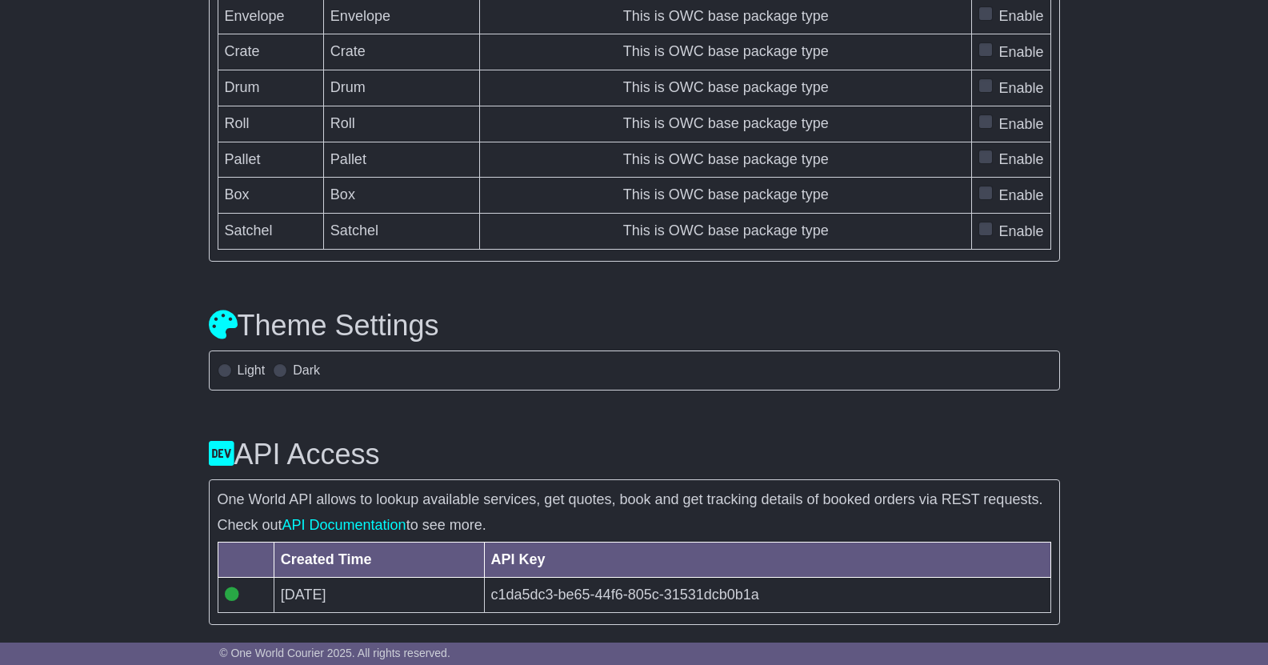
scroll to position [4991, 0]
drag, startPoint x: 1173, startPoint y: 236, endPoint x: 1073, endPoint y: 657, distance: 433.0
drag, startPoint x: 485, startPoint y: 591, endPoint x: 817, endPoint y: 602, distance: 332.9
click at [817, 602] on td "c1da5dc3-be65-44f6-805c-31531dcb0b1a" at bounding box center [767, 594] width 566 height 35
copy td "c1da5dc3-be65-44f6-805c-31531dcb0b1a"
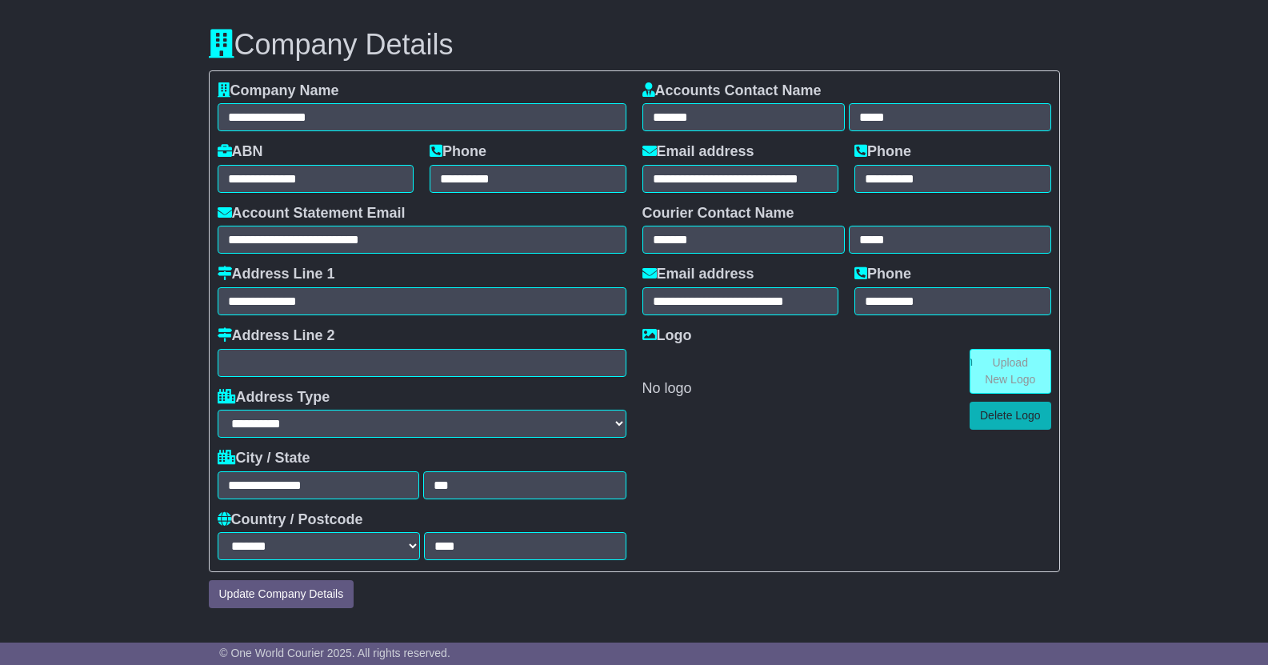
scroll to position [0, 0]
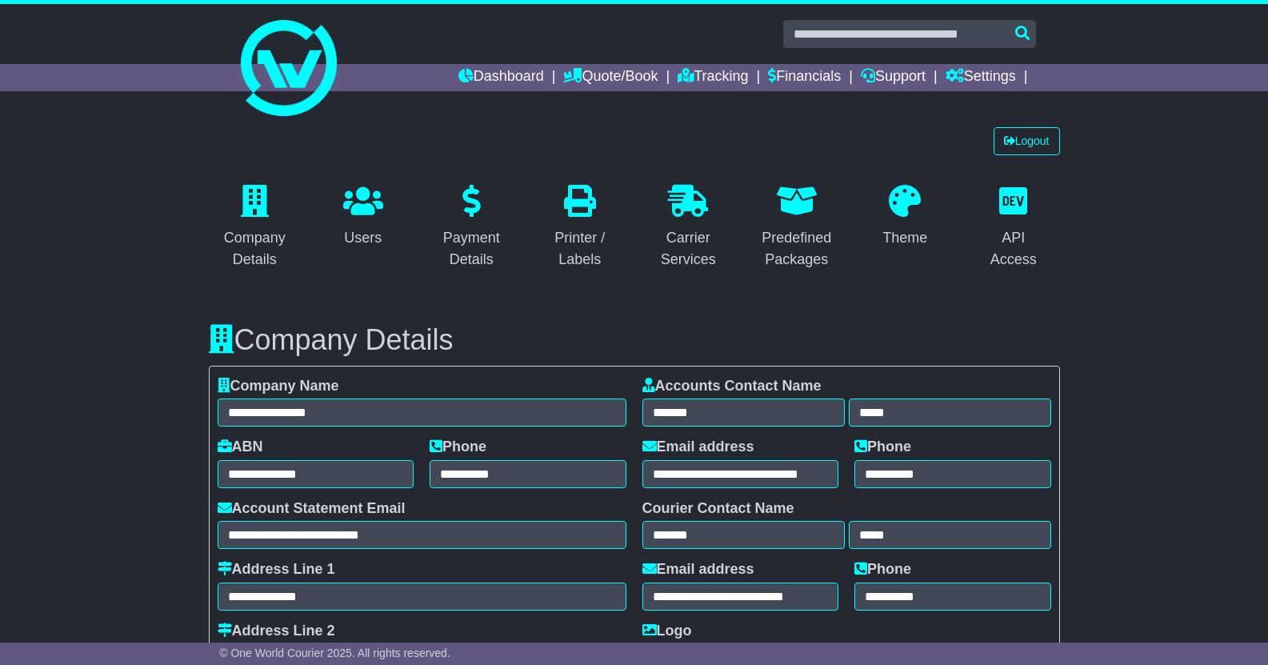
drag, startPoint x: 1140, startPoint y: 242, endPoint x: 651, endPoint y: 295, distance: 491.6
click at [859, 38] on input "text" at bounding box center [909, 34] width 253 height 28
paste input "**********"
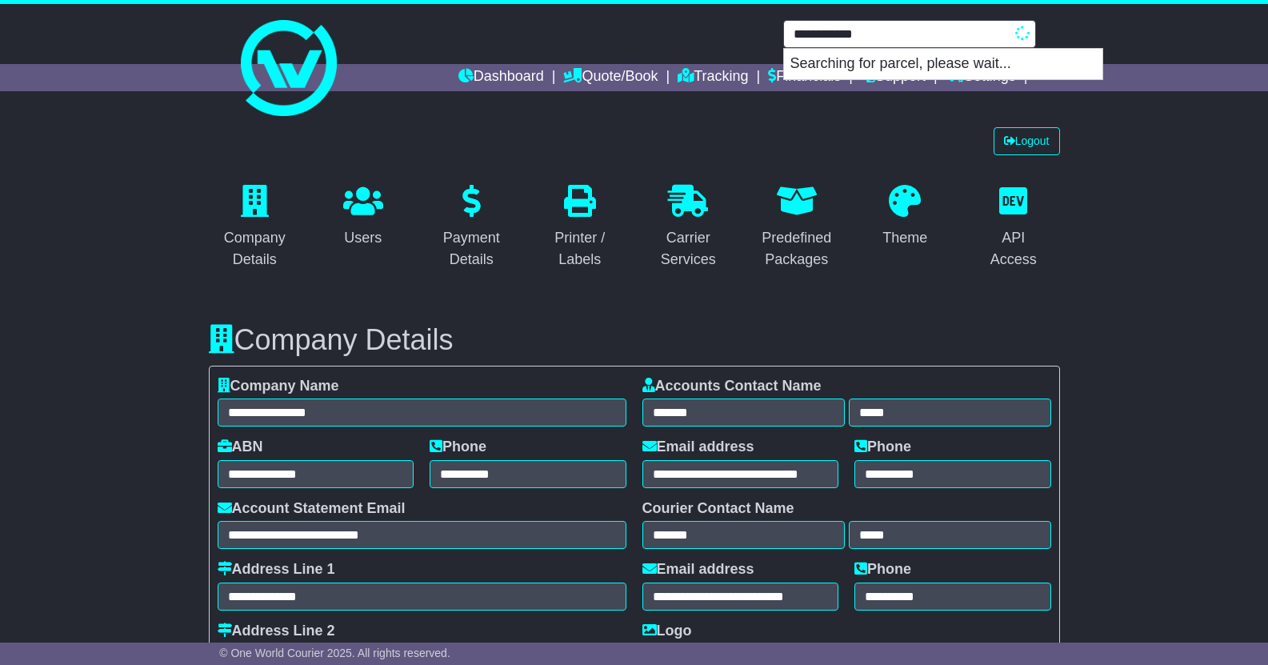
type input "**********"
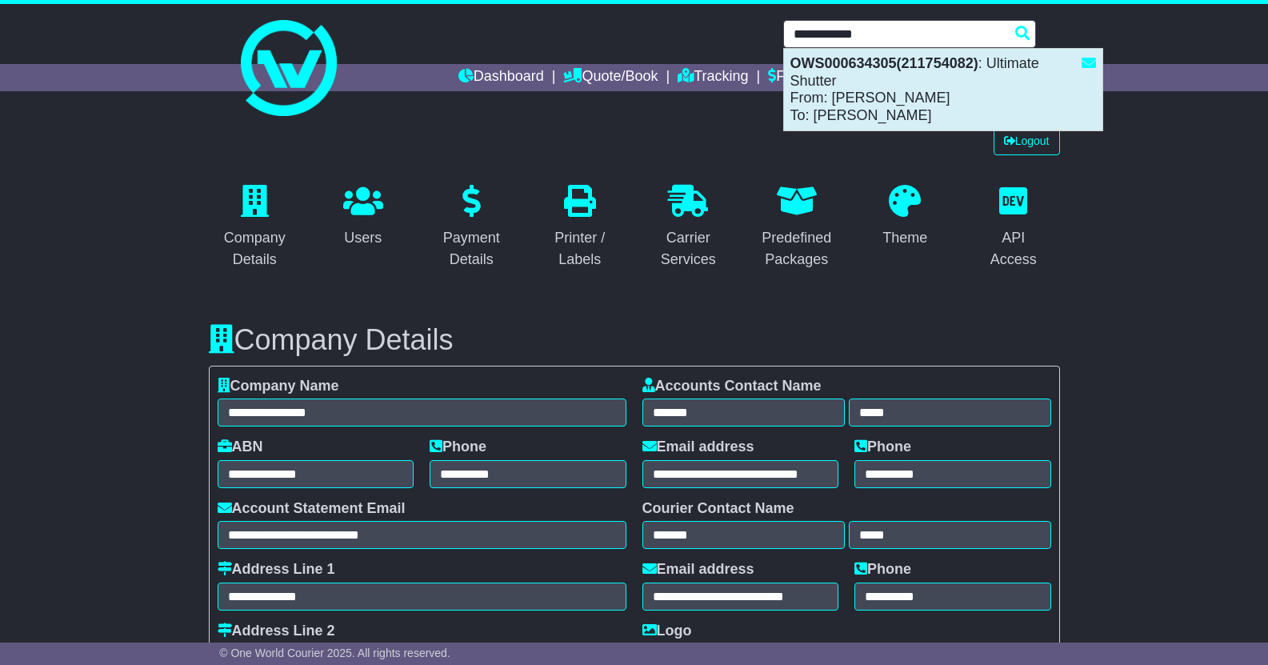
click at [900, 82] on div "OWS000634305(211754082) : Ultimate Shutter From: [PERSON_NAME] To: [PERSON_NAME]" at bounding box center [943, 90] width 318 height 82
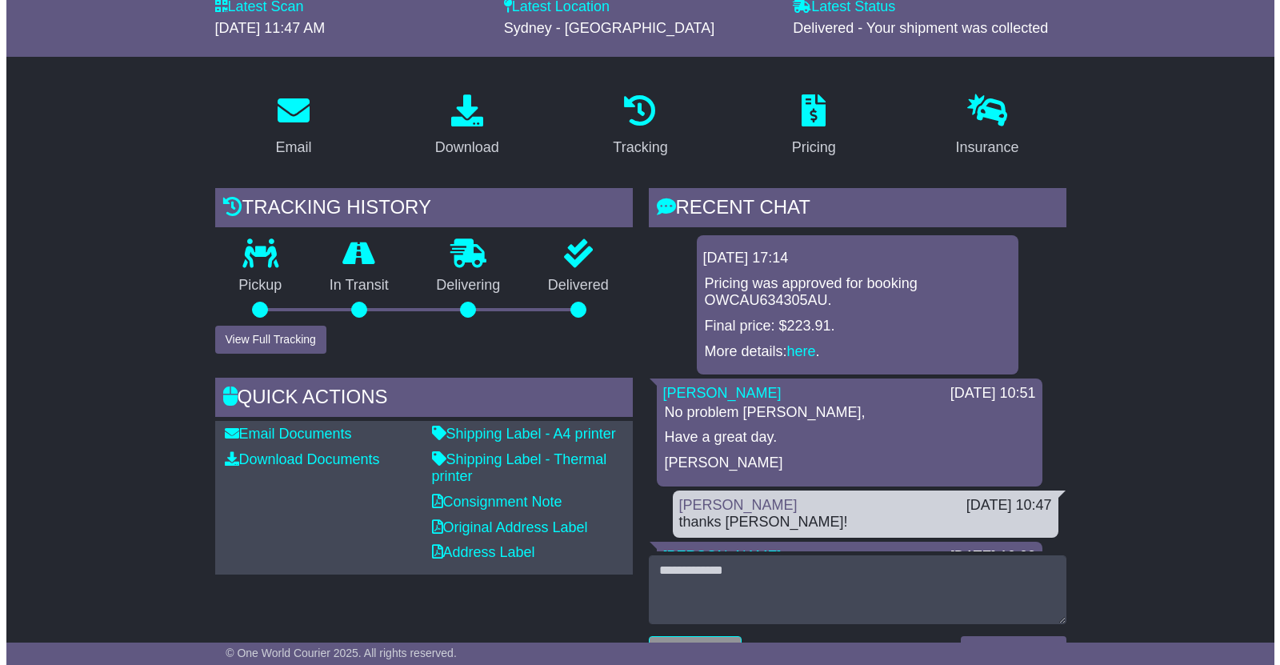
scroll to position [196, 0]
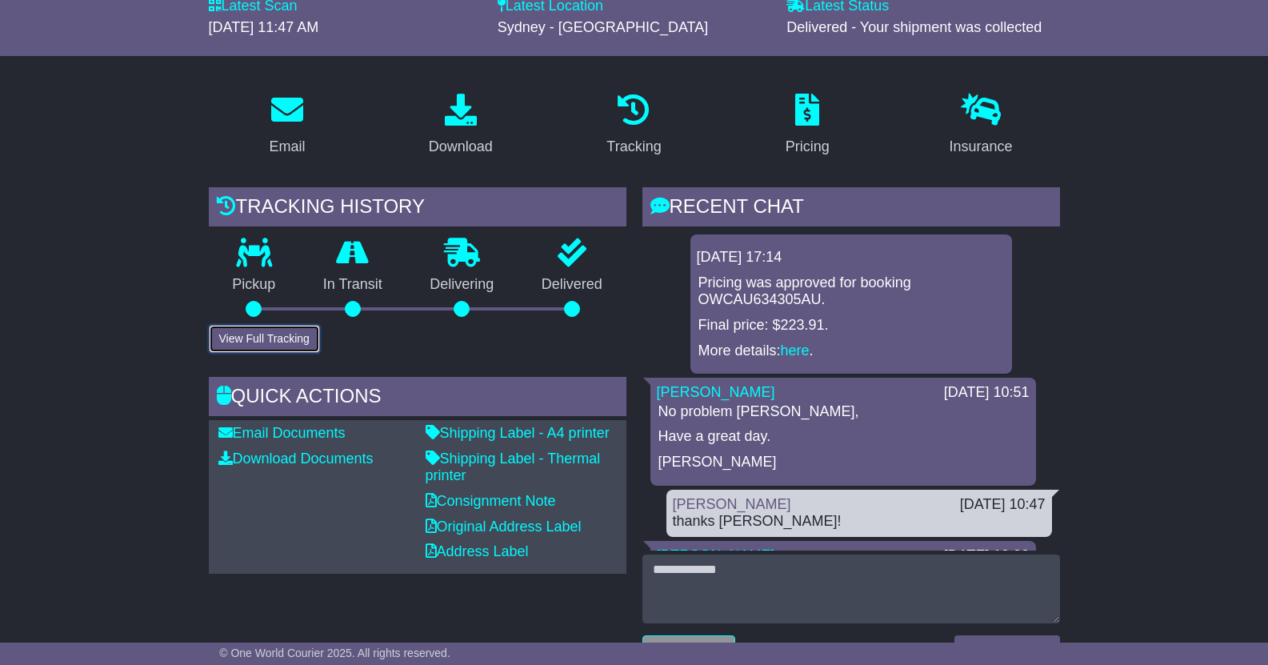
click at [270, 334] on button "View Full Tracking" at bounding box center [264, 339] width 111 height 28
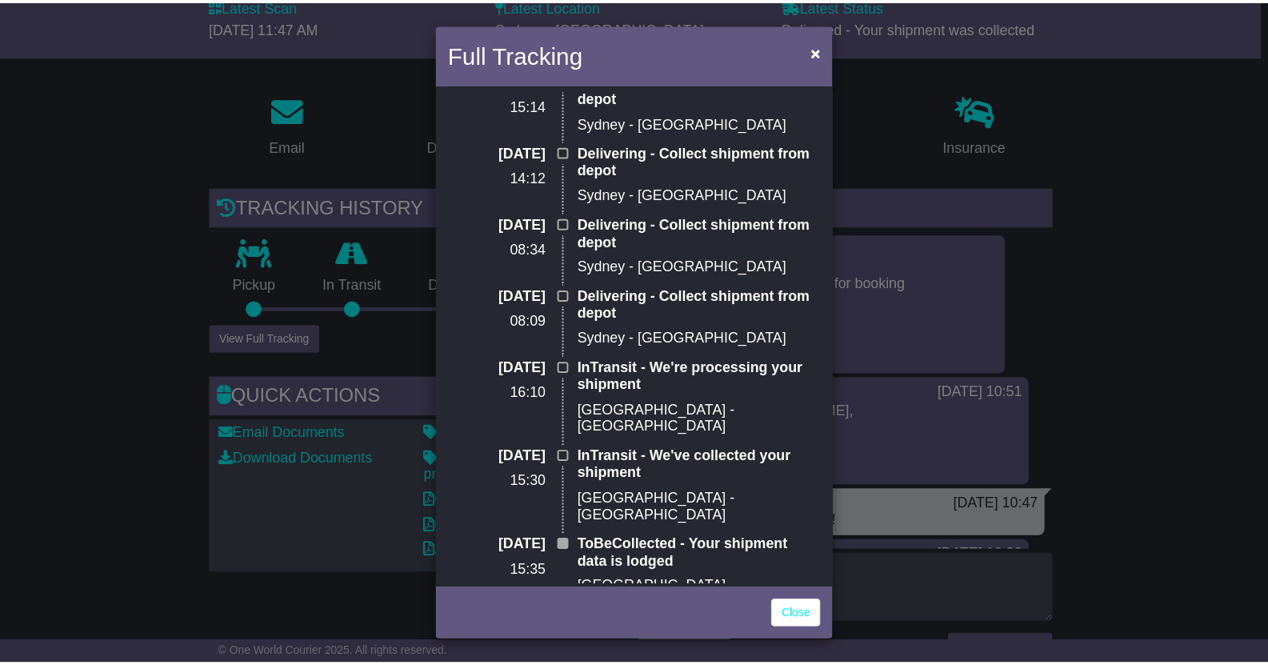
scroll to position [140, 0]
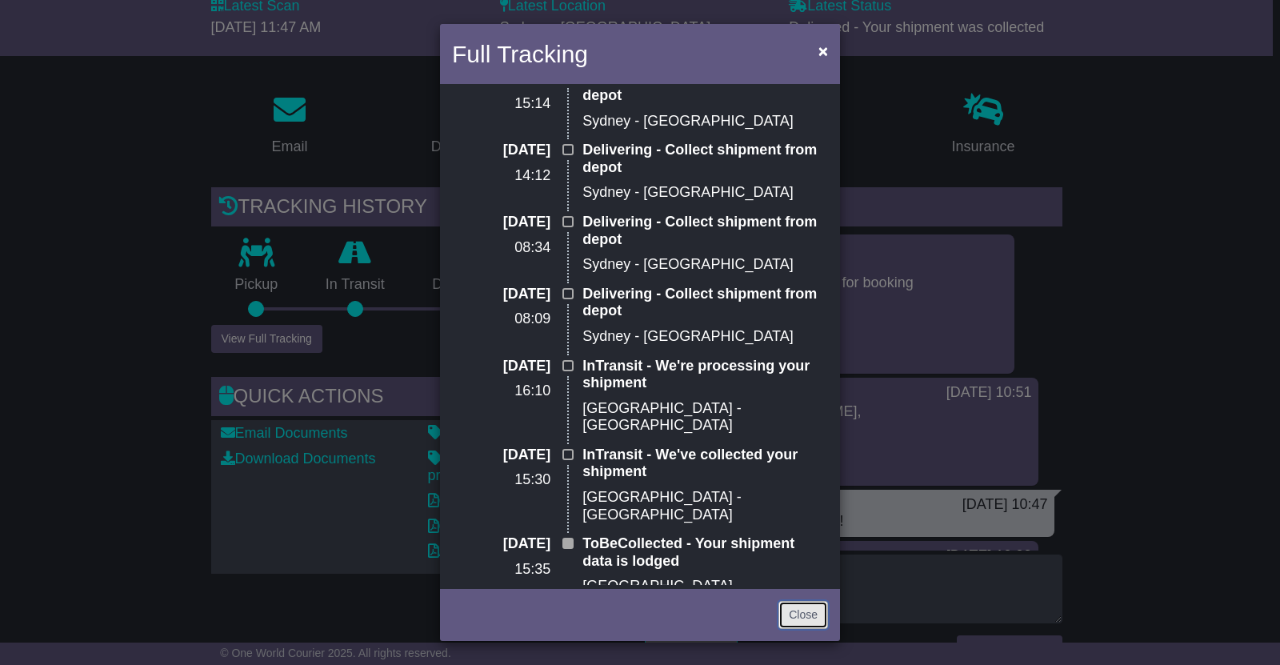
click at [802, 620] on link "Close" at bounding box center [803, 615] width 50 height 28
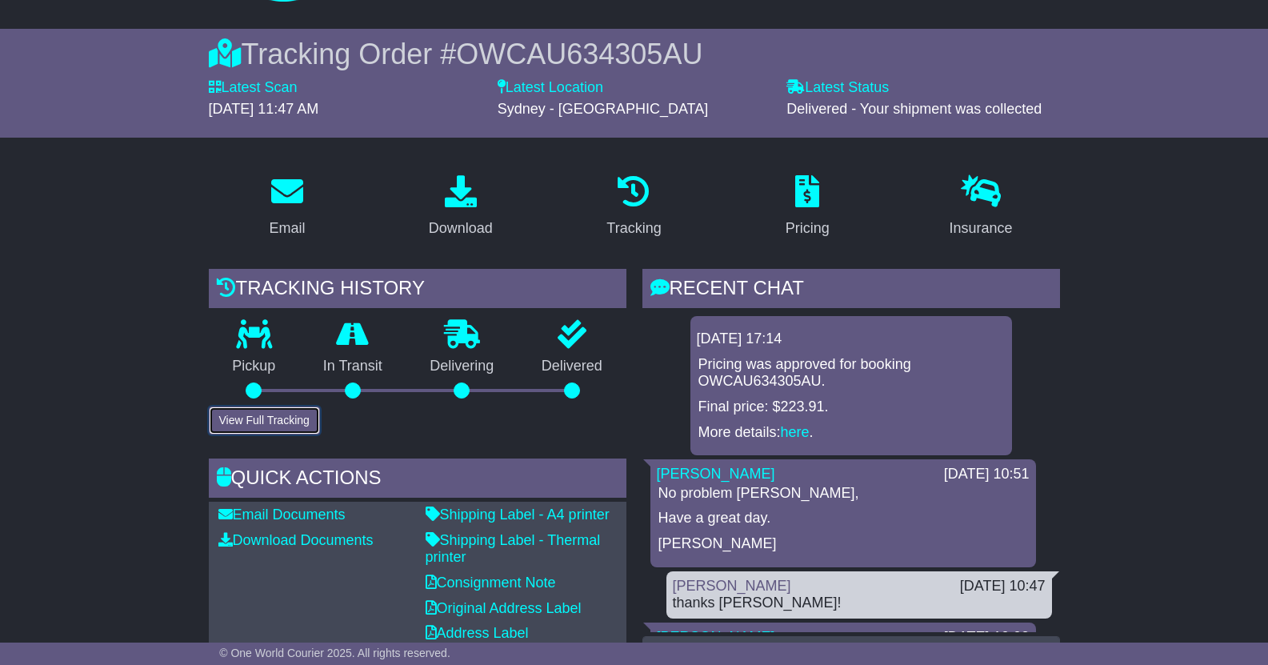
scroll to position [0, 0]
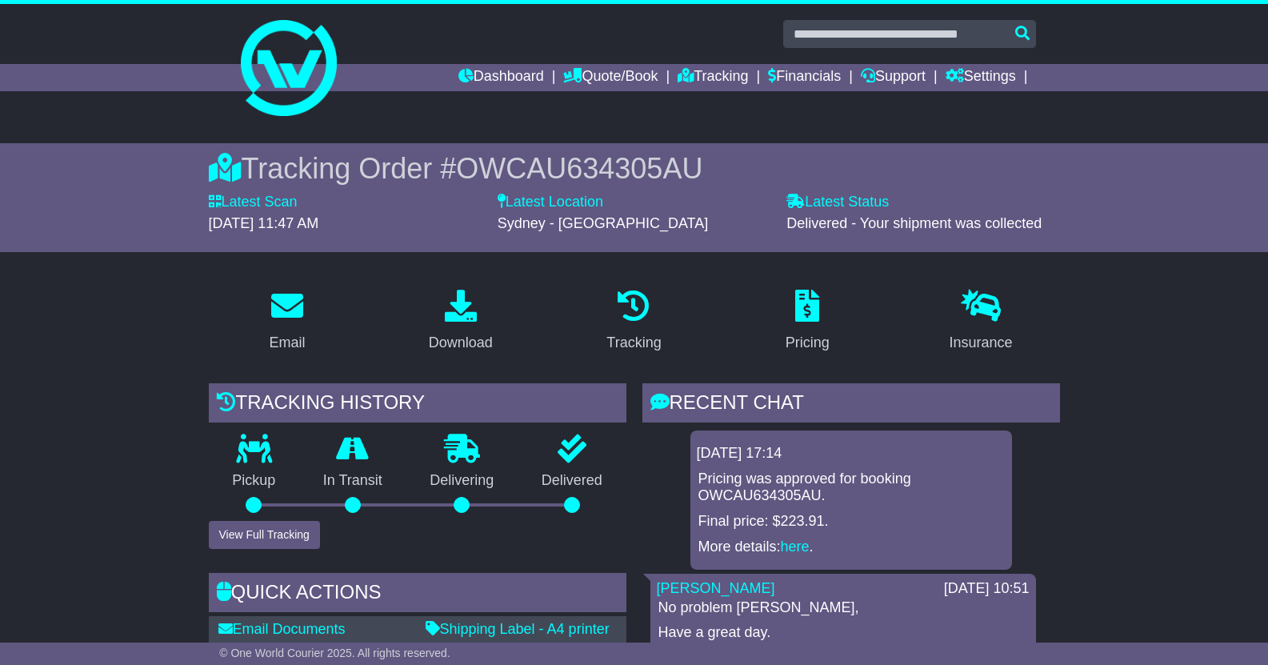
click at [637, 168] on span "OWCAU634305AU" at bounding box center [579, 168] width 246 height 33
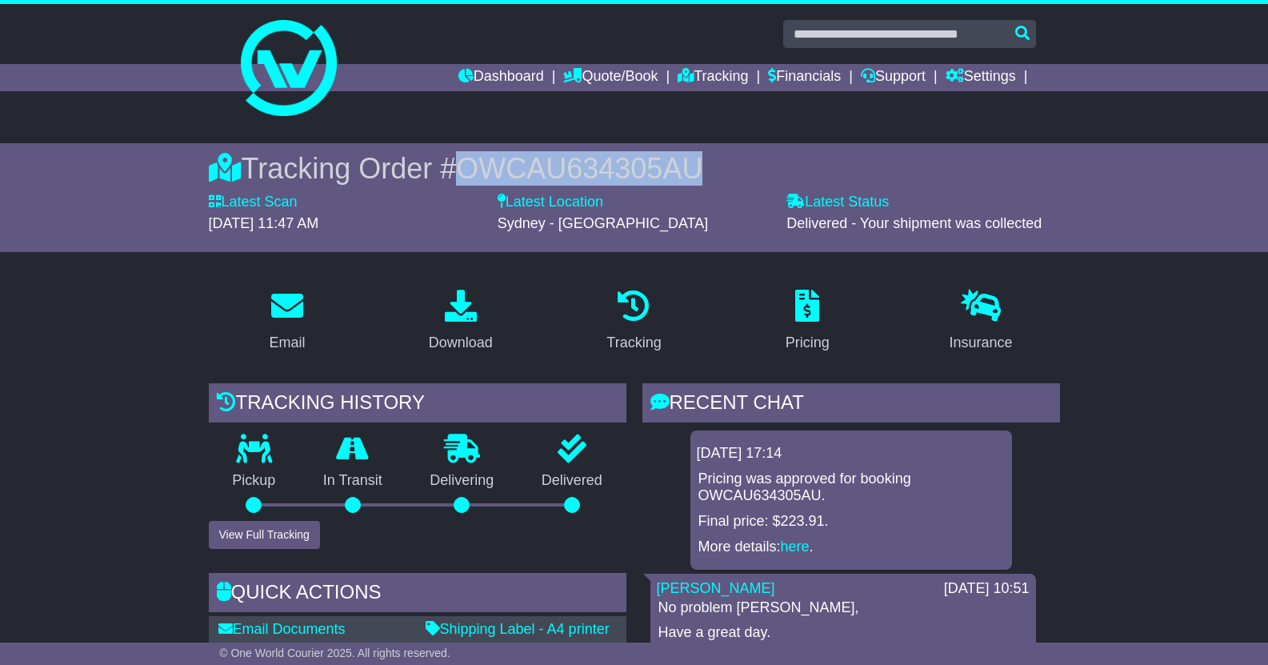
click at [637, 168] on span "OWCAU634305AU" at bounding box center [579, 168] width 246 height 33
copy span "OWCAU634305AU"
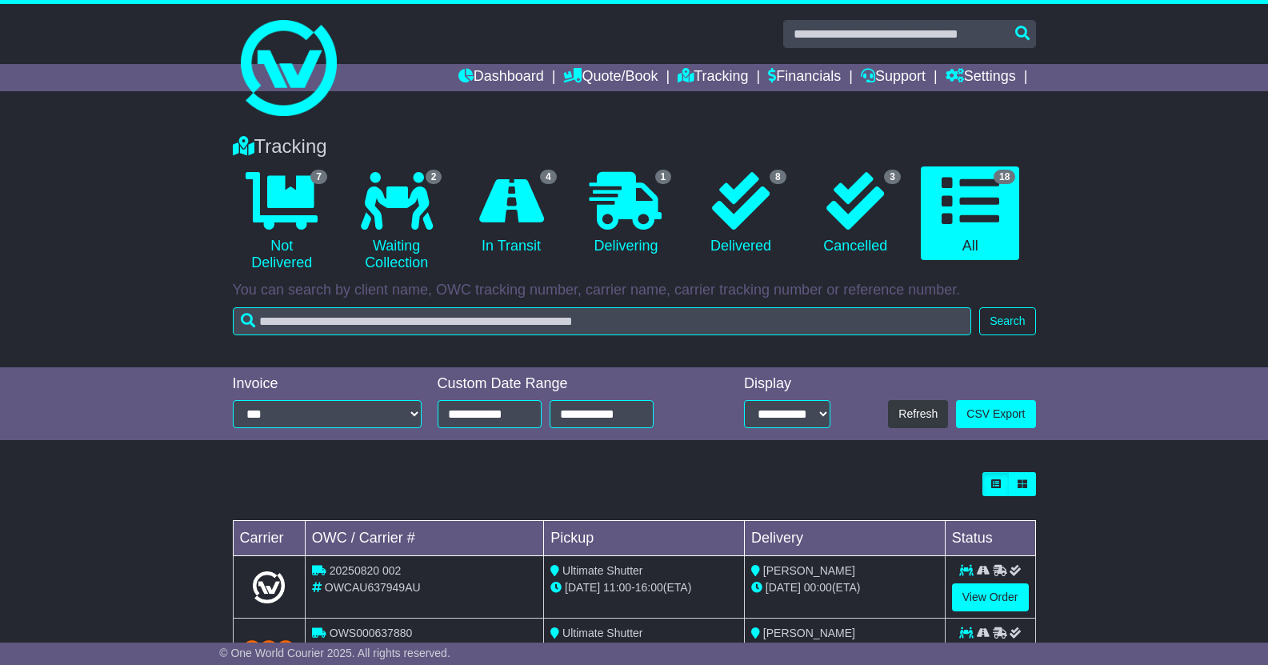
select select "**"
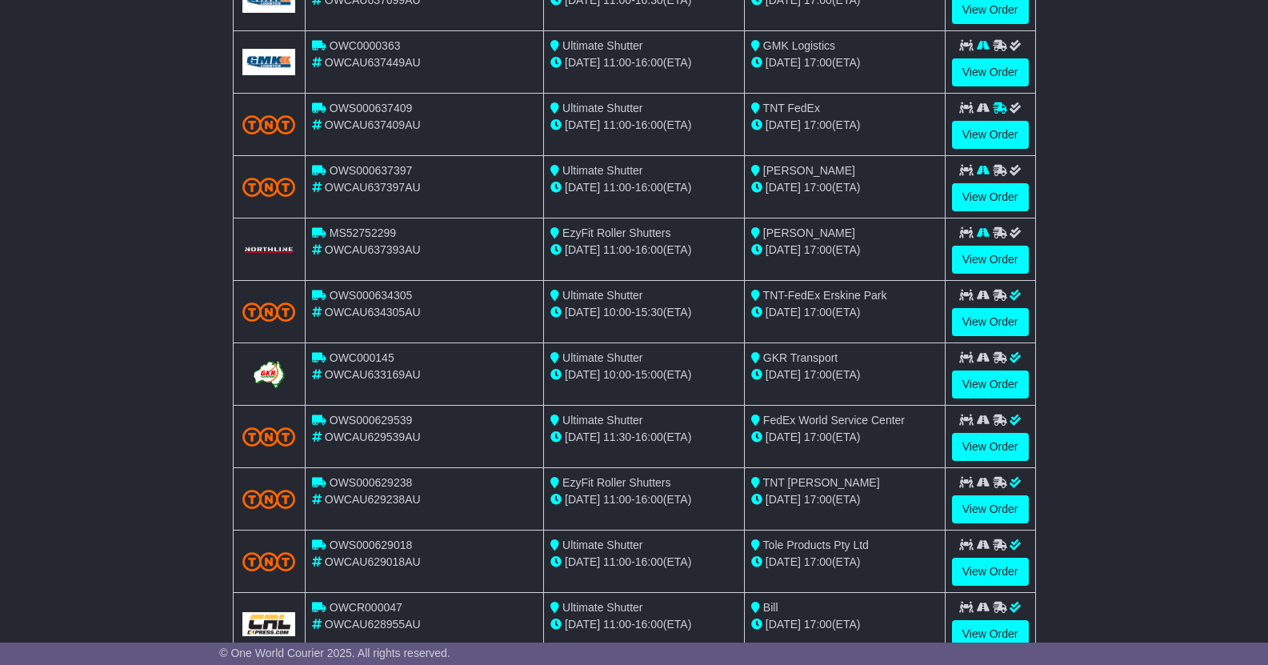
scroll to position [720, 0]
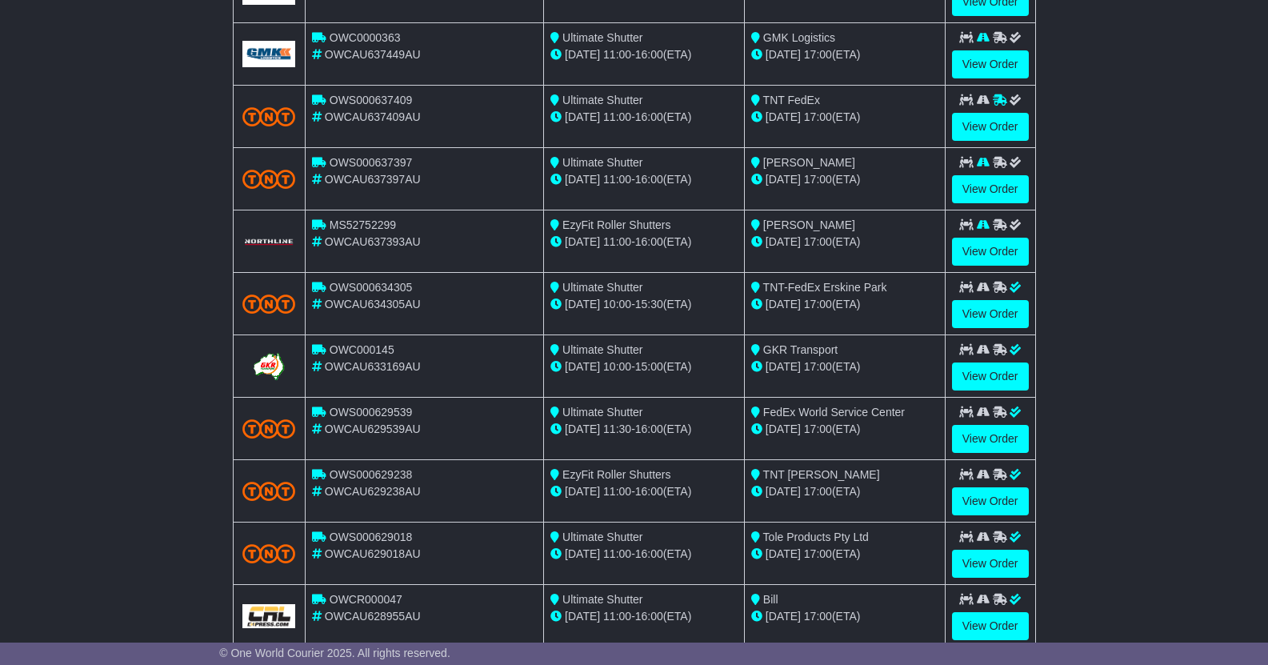
click at [376, 428] on span "OWCAU629539AU" at bounding box center [373, 428] width 96 height 13
copy span "OWCAU629539AU"
